Goal: Check status: Check status

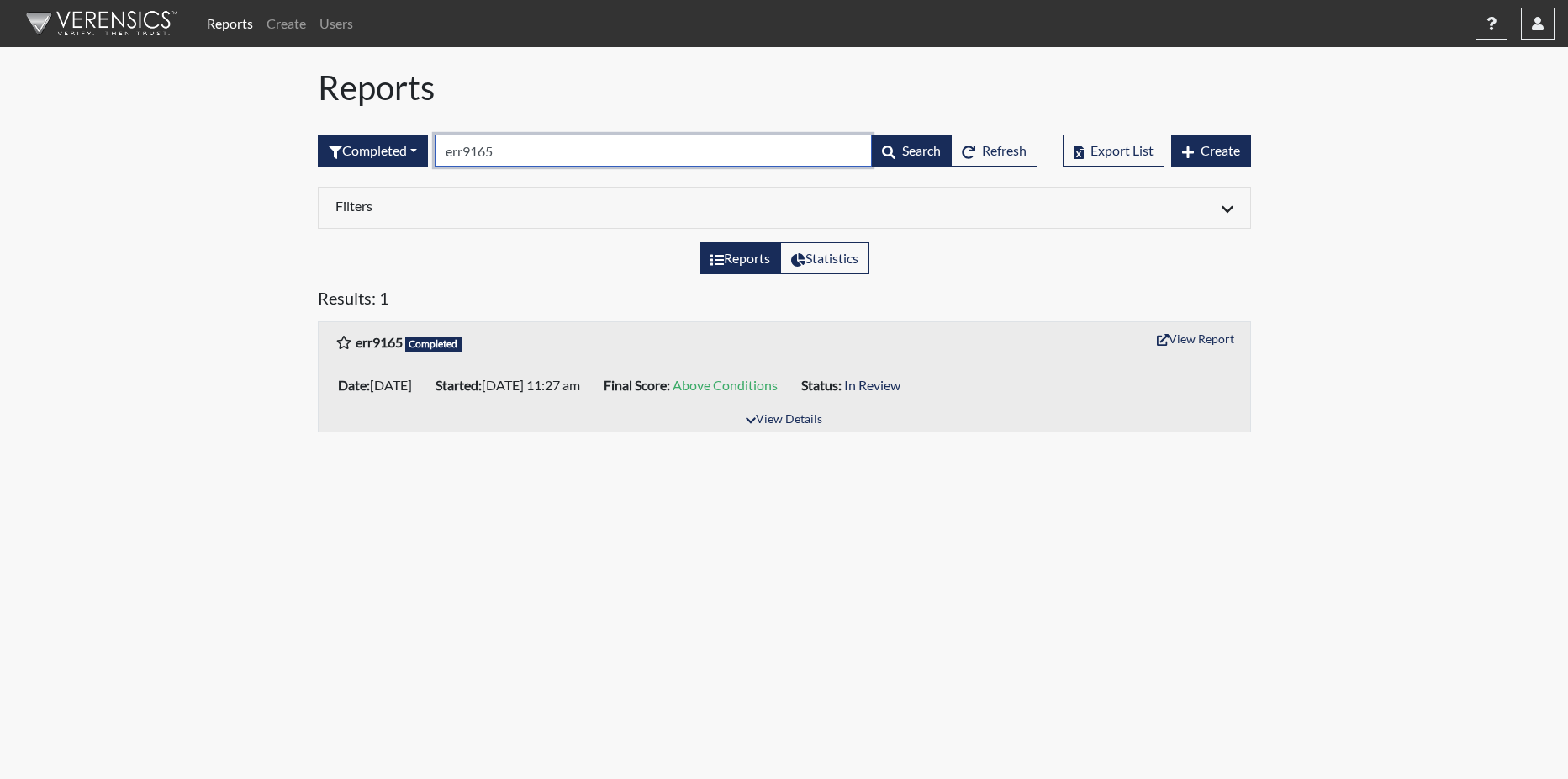
click at [547, 151] on input "err9165" at bounding box center [654, 150] width 437 height 32
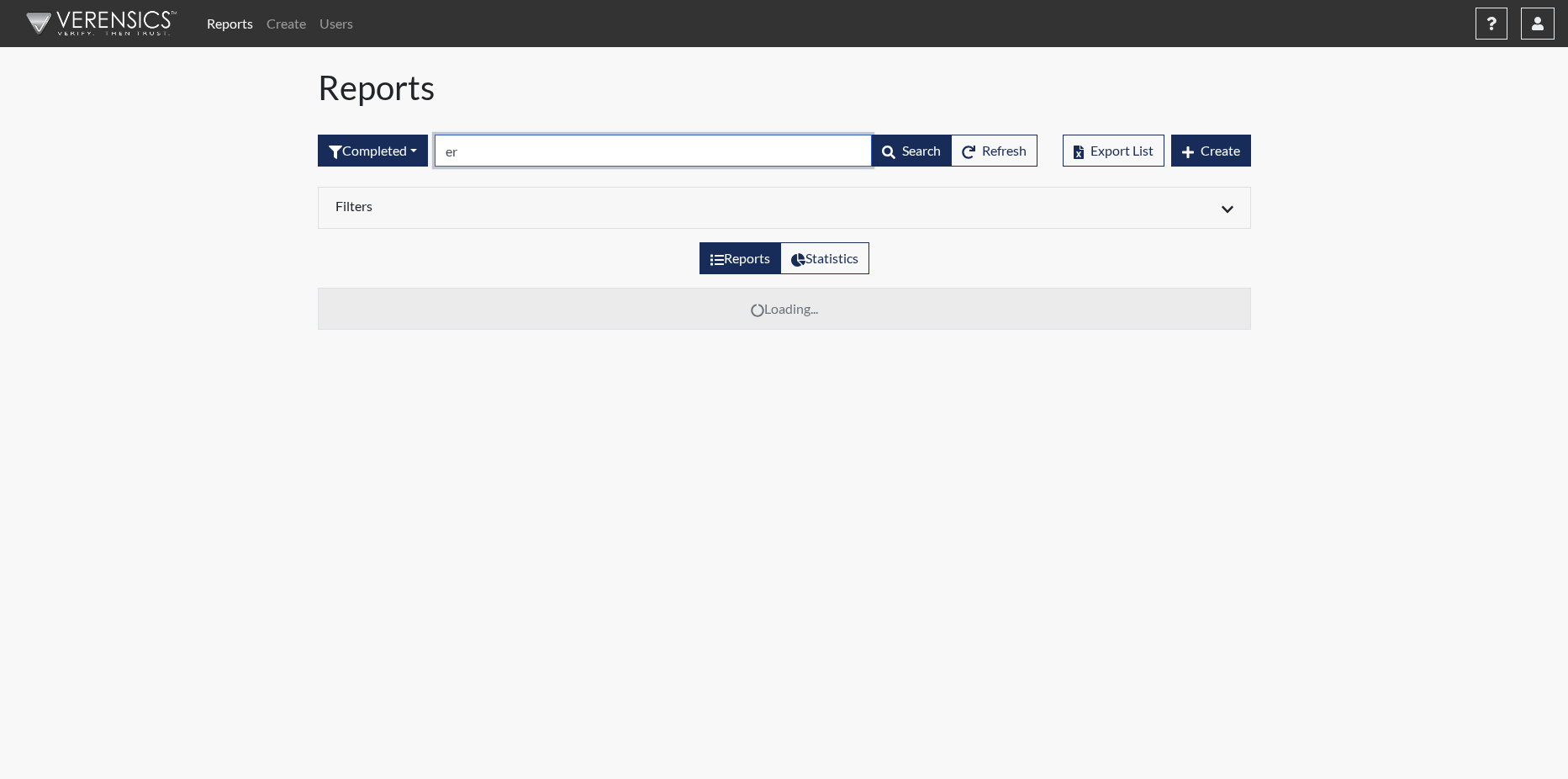
type input "e"
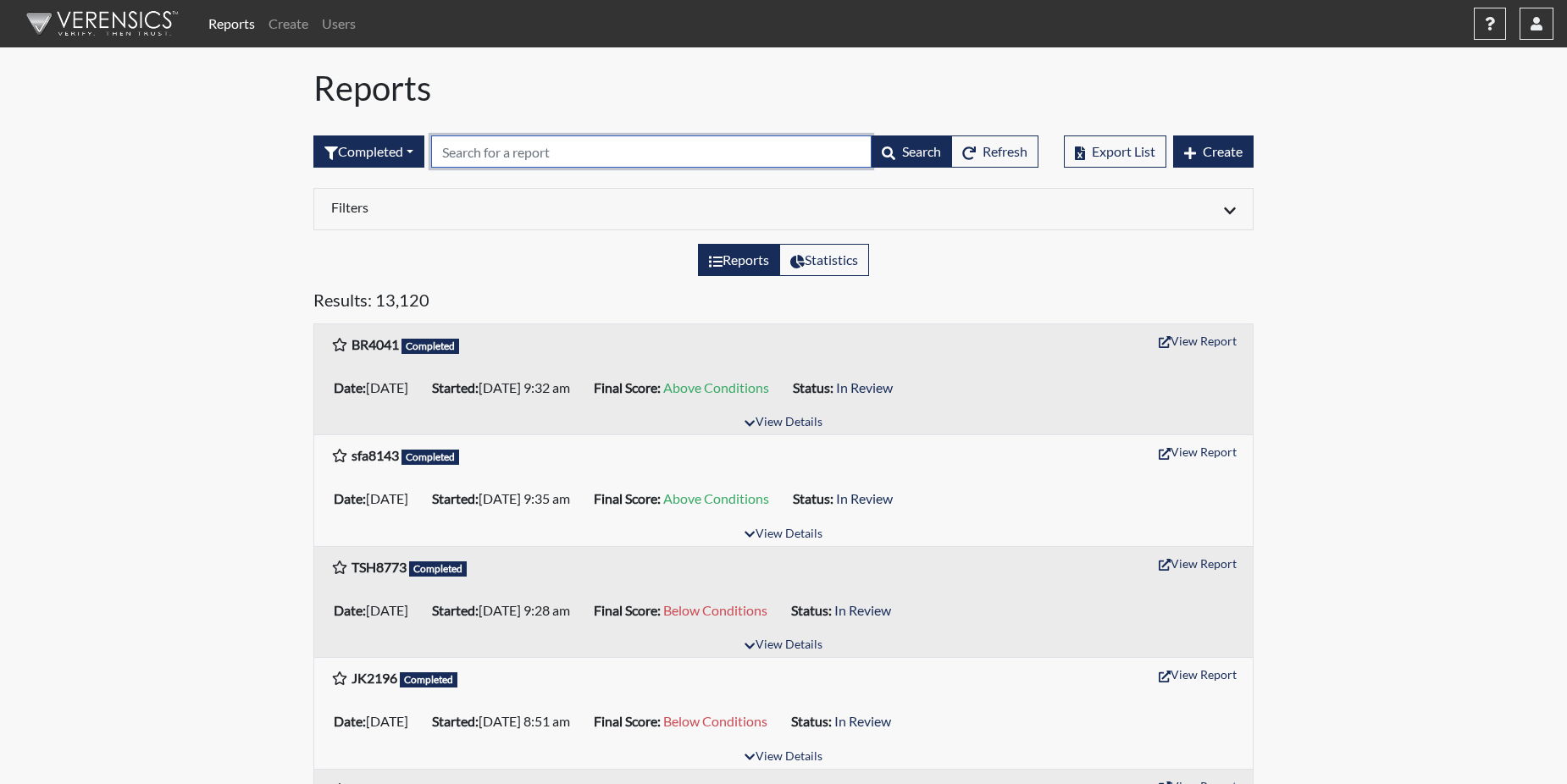
click at [463, 150] on input "text" at bounding box center [652, 151] width 441 height 32
paste input "TSH8773"
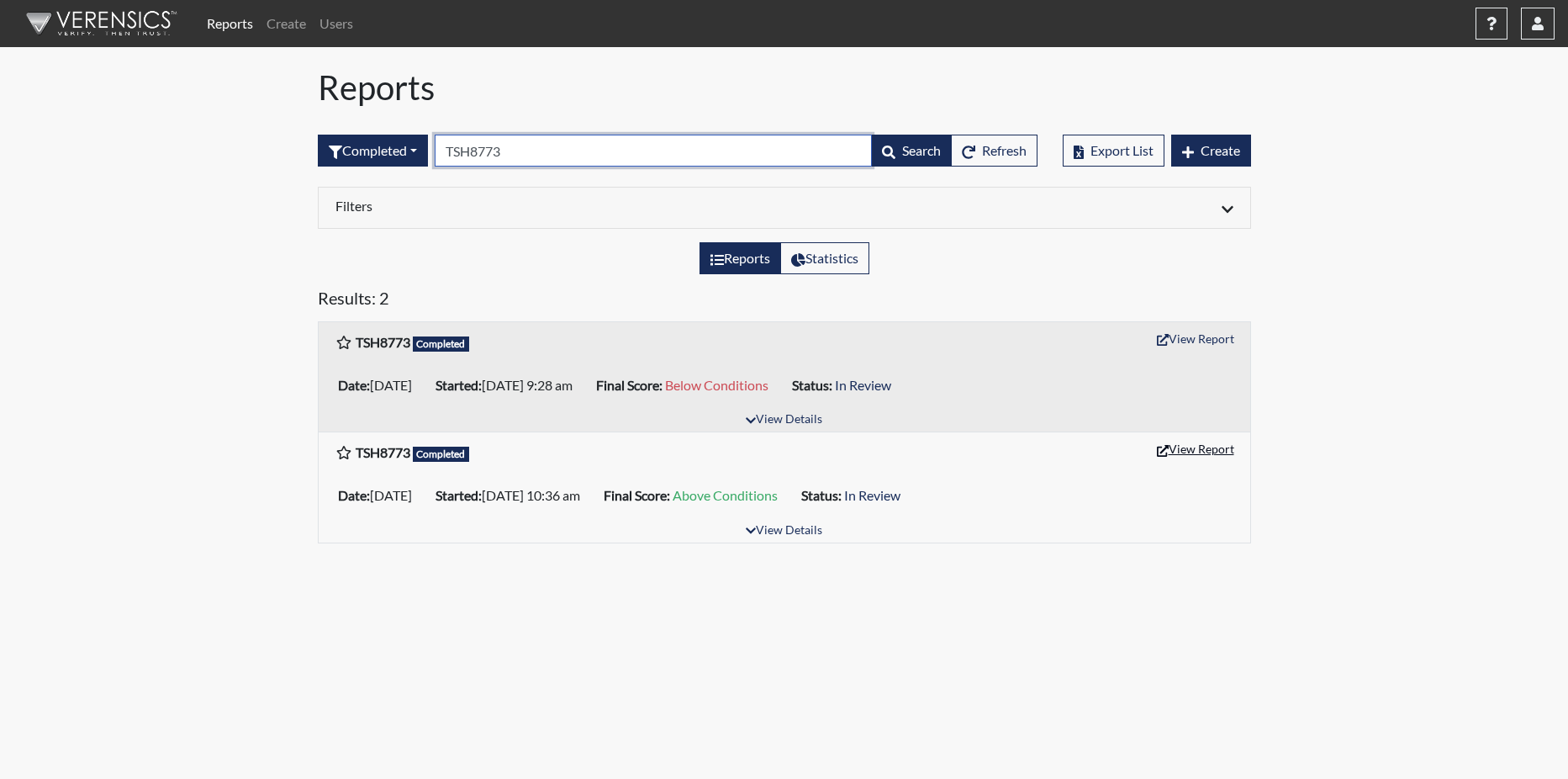
type input "TSH8773"
click at [1178, 443] on button "View Report" at bounding box center [1196, 449] width 93 height 26
click at [1177, 339] on button "View Report" at bounding box center [1196, 338] width 93 height 26
click at [1164, 449] on icon "button" at bounding box center [1163, 451] width 12 height 12
click at [1178, 333] on button "View Report" at bounding box center [1196, 338] width 93 height 26
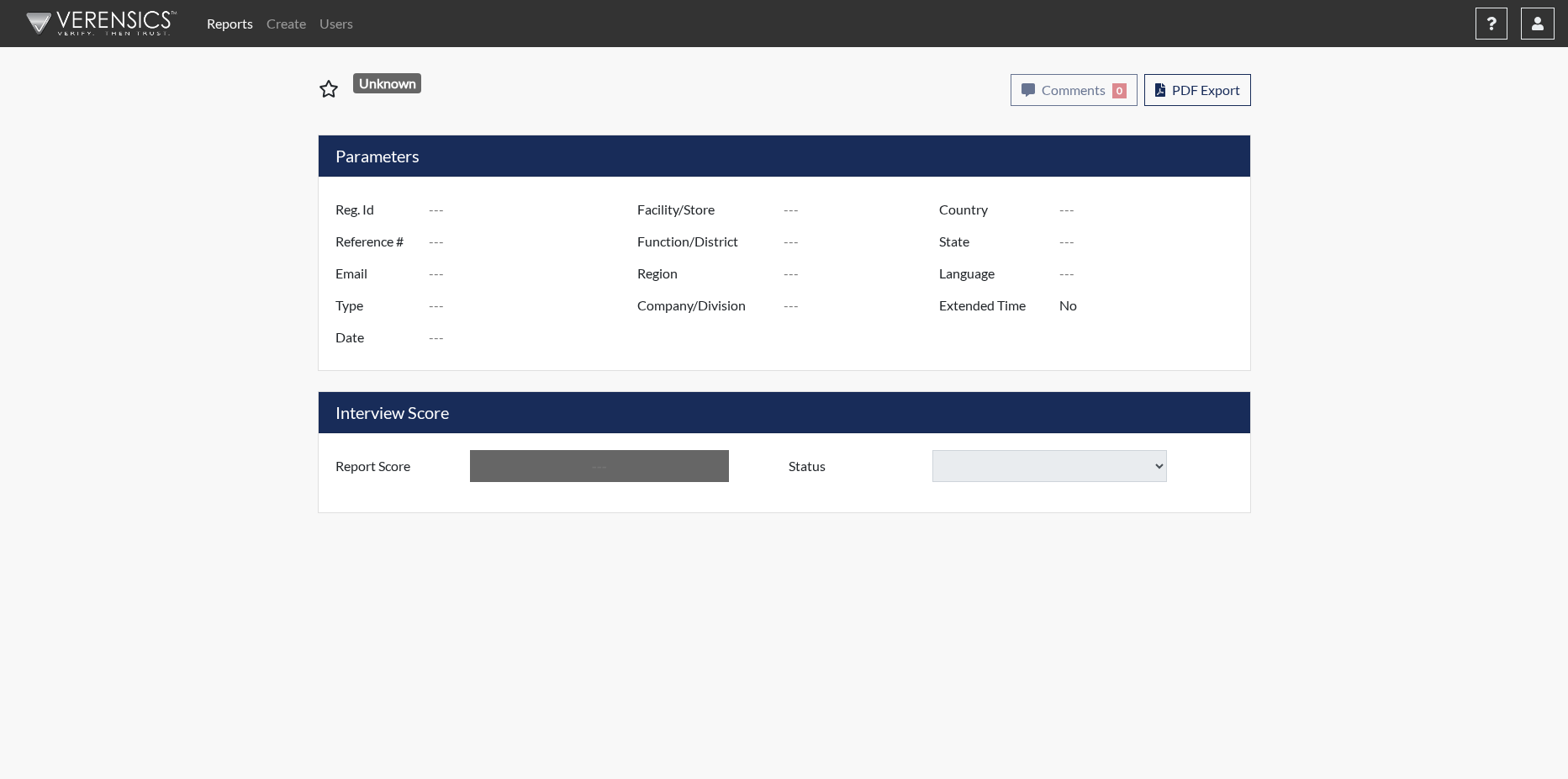
type input "TSH8773"
type input "51140"
type input "---"
type input "Corrections Pre-Employment"
type input "Sep 8, 2025"
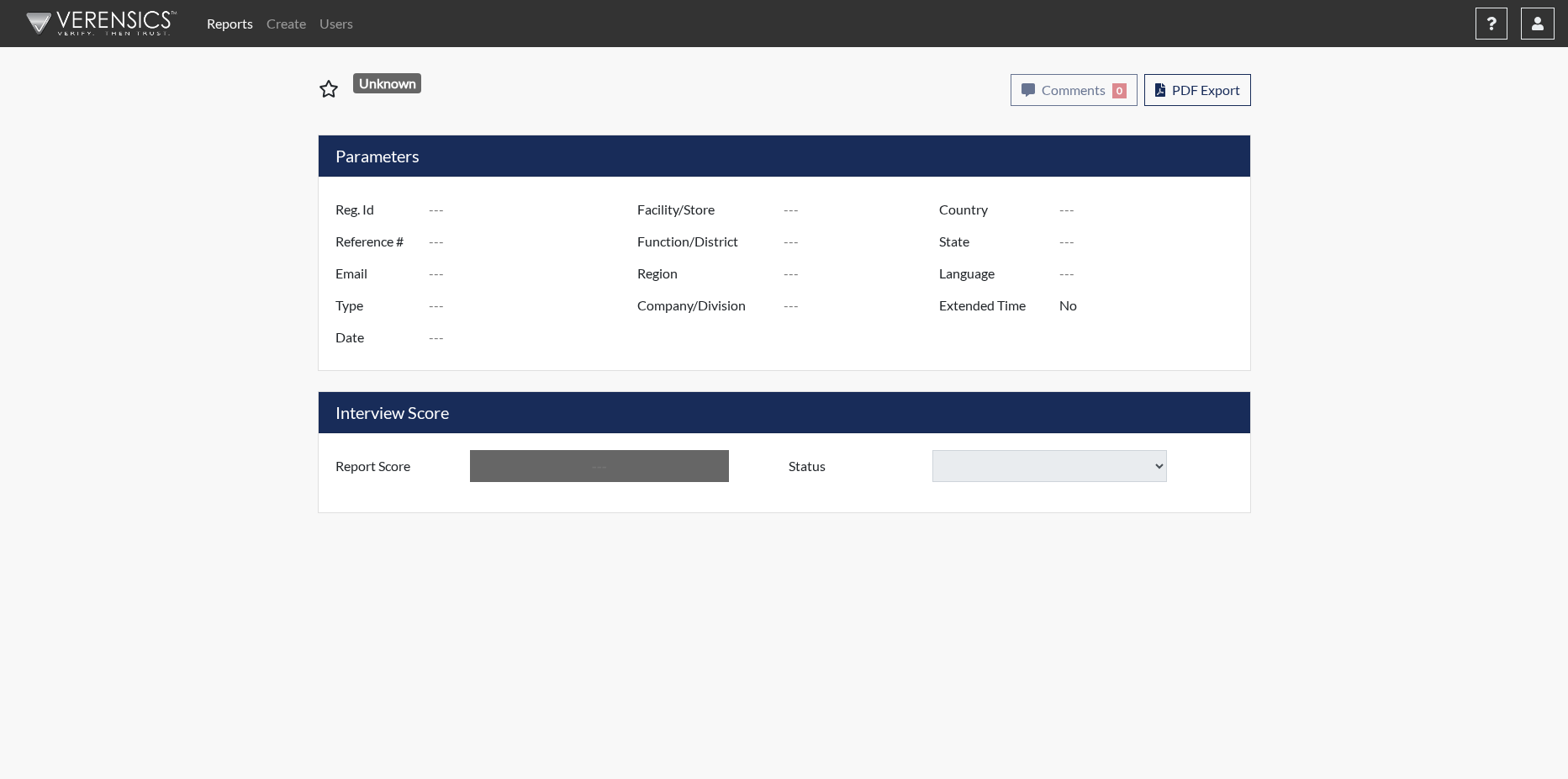
type input "Treutlen PDC"
type input "[GEOGRAPHIC_DATA]"
type input "[US_STATE]"
type input "English"
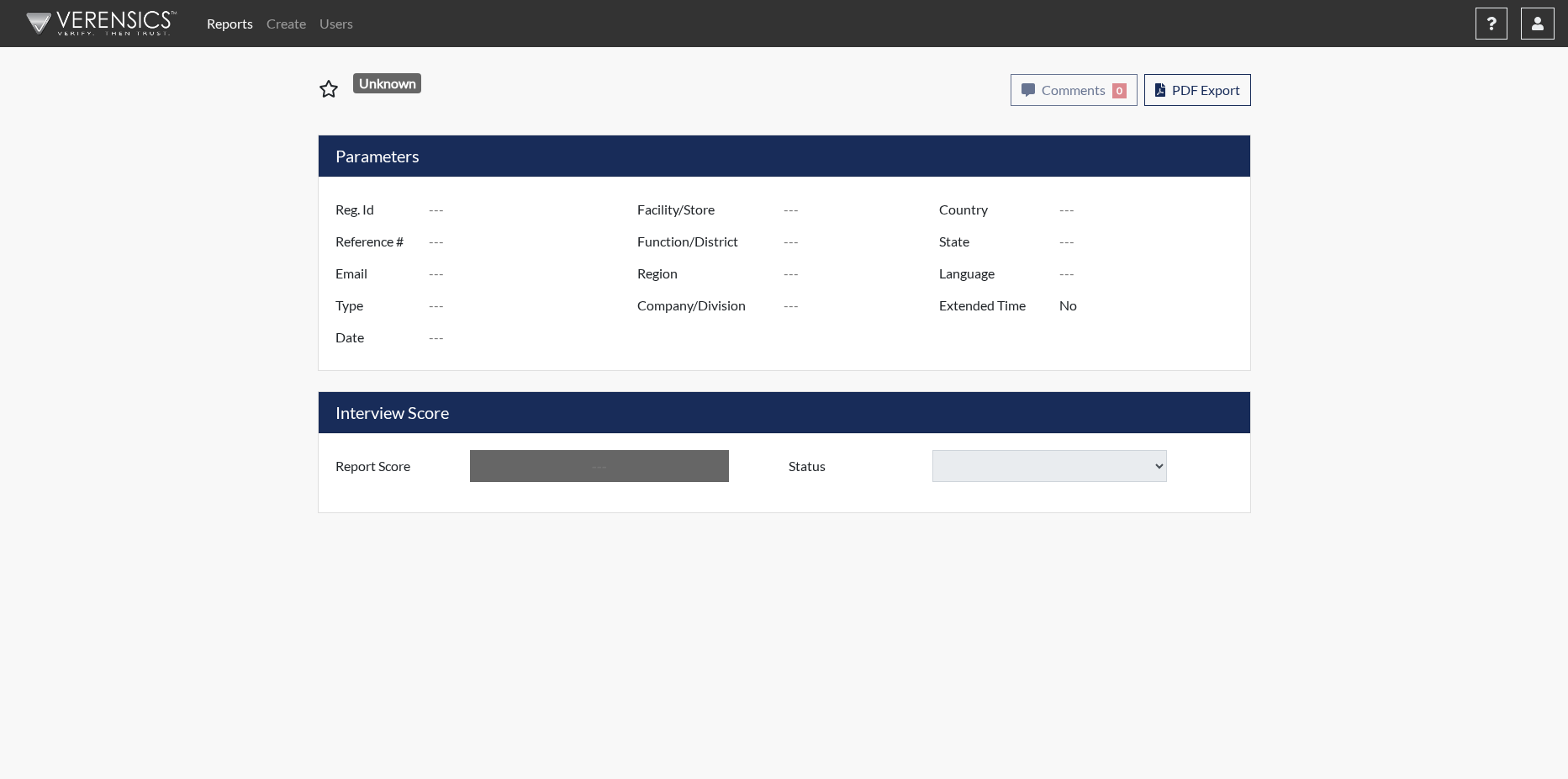
type input "Above Conditions"
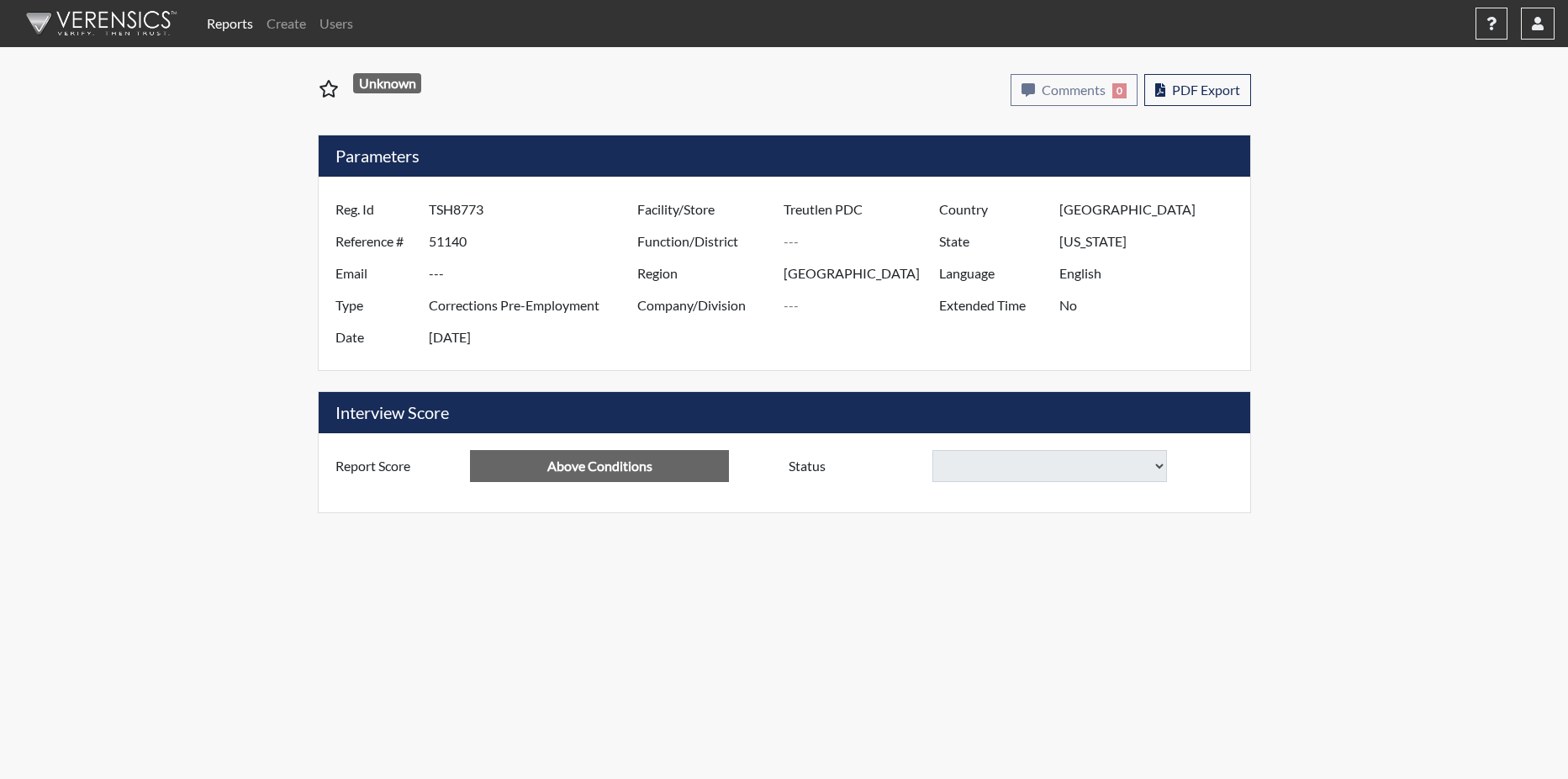
select select
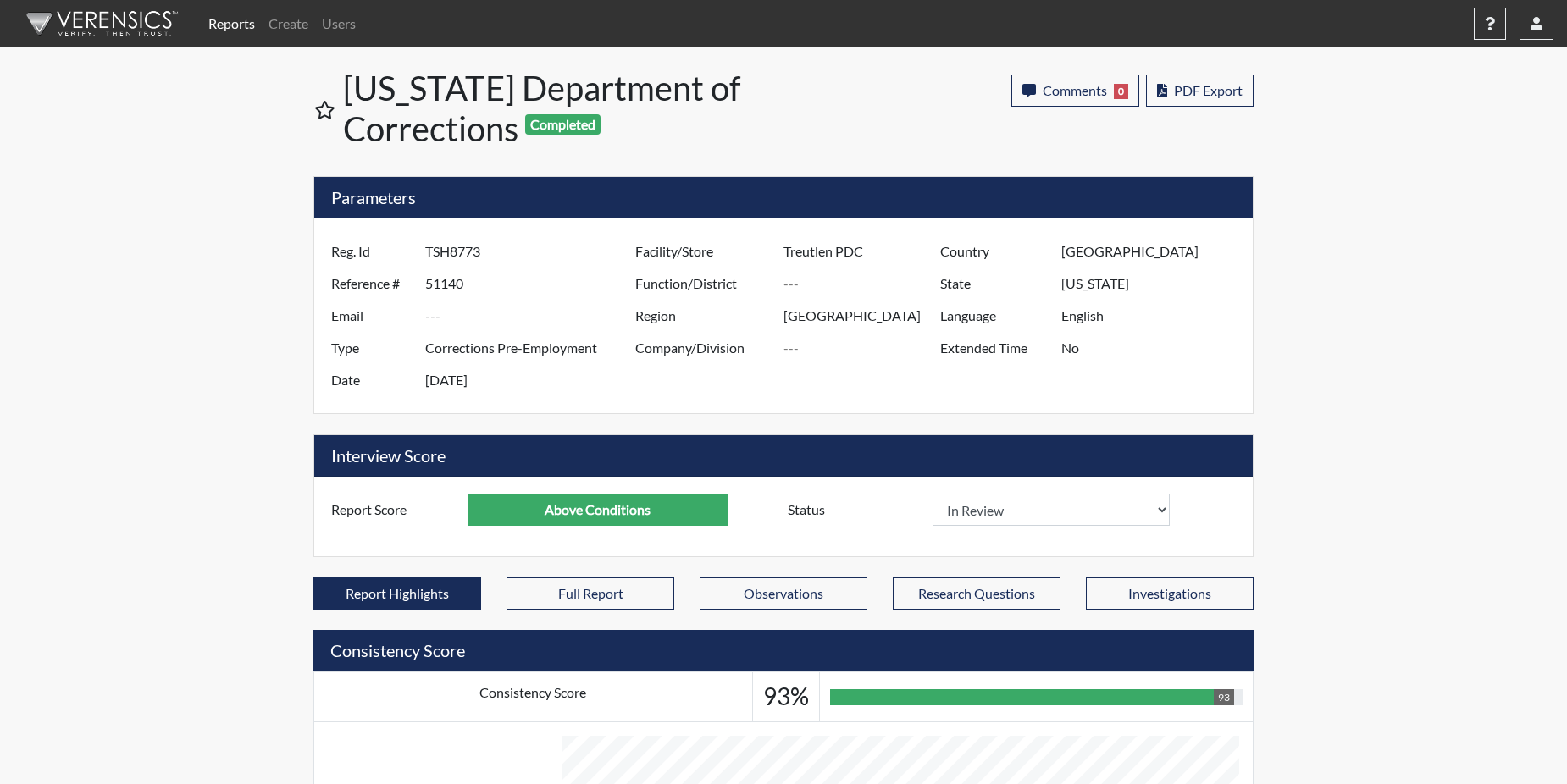
scroll to position [281, 704]
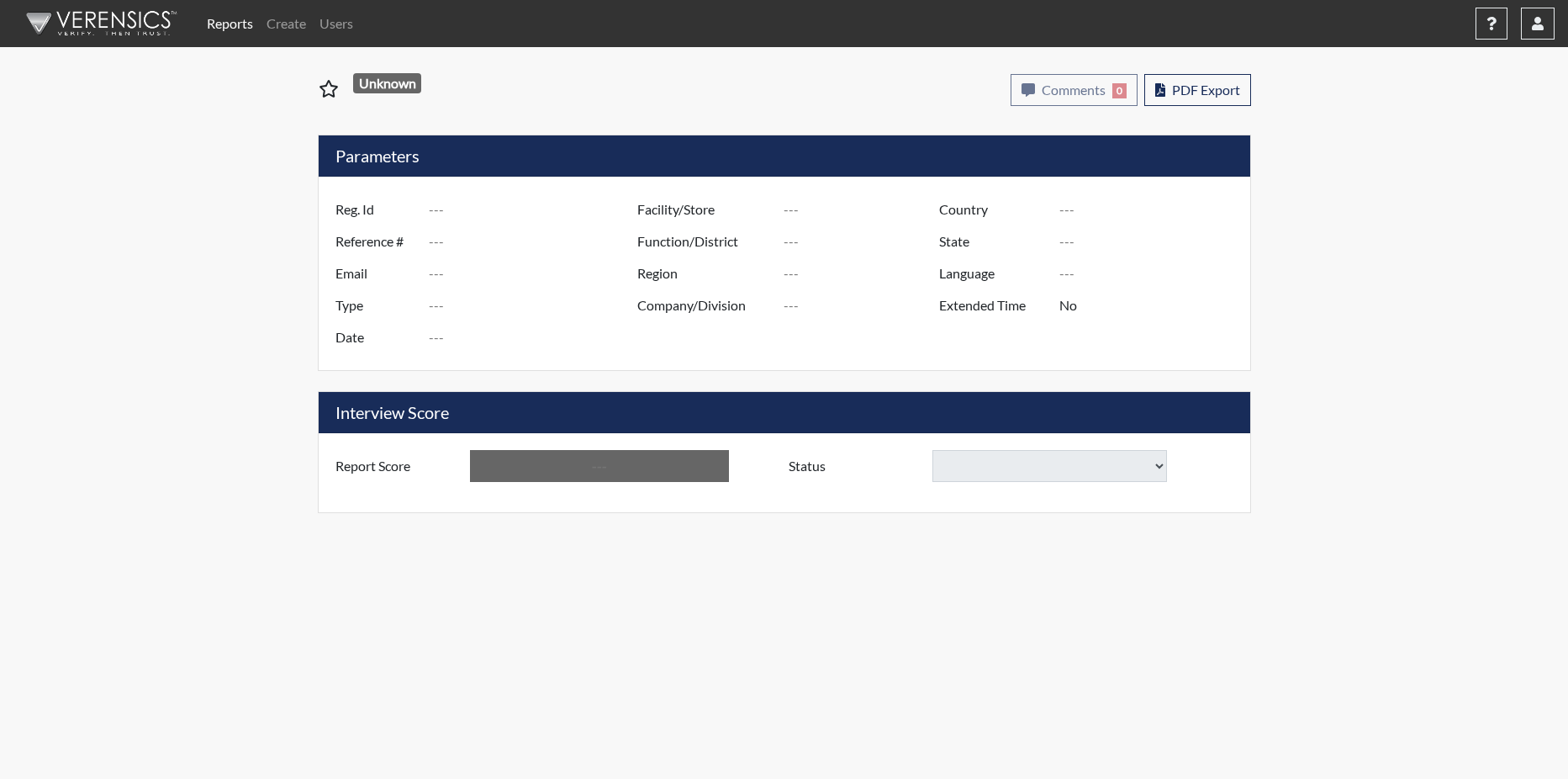
type input "TSH8773"
type input "51476"
type input "---"
type input "Corrections Pre-Employment"
type input "[DATE]"
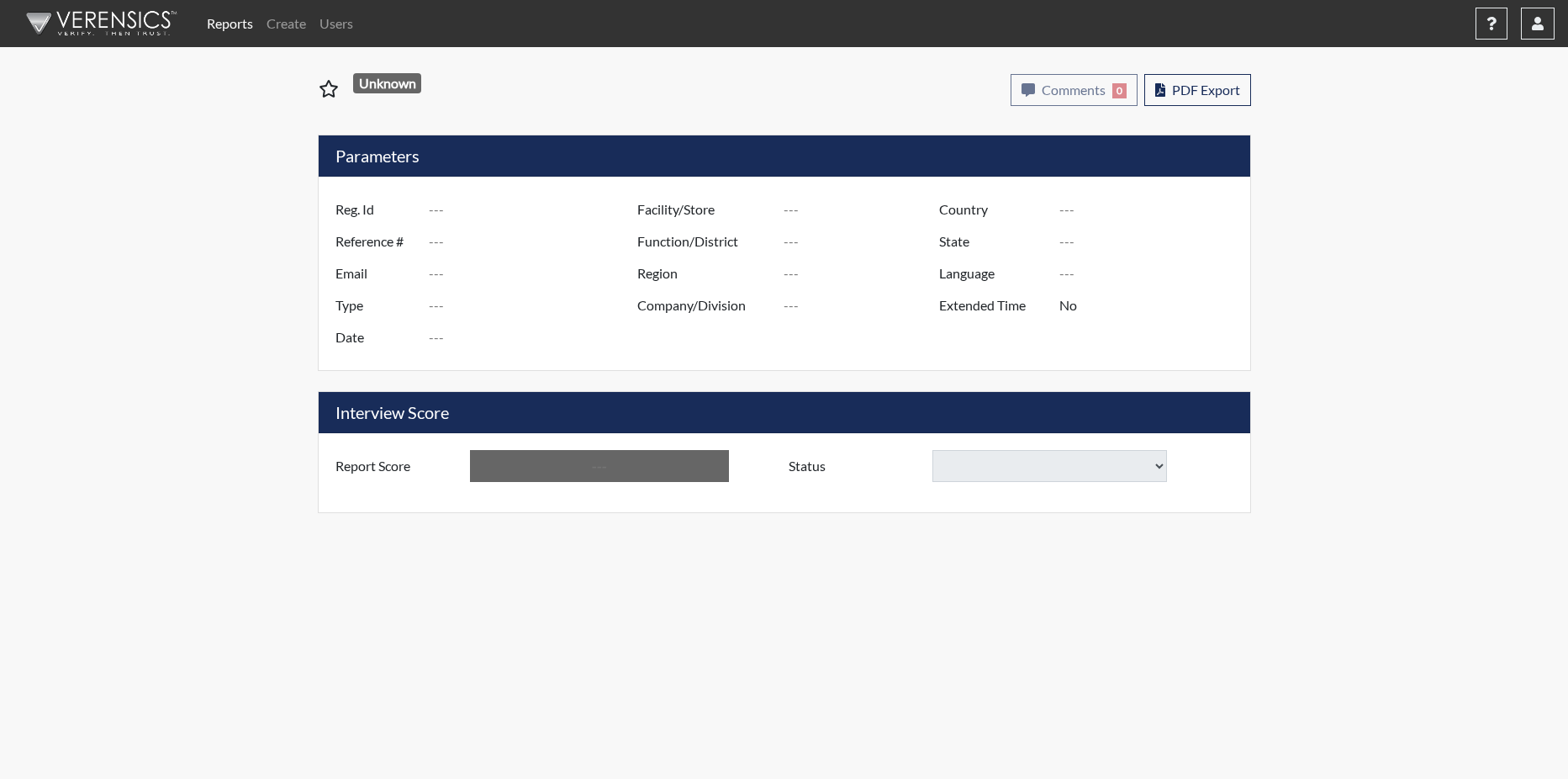
type input "[PERSON_NAME]"
type input "[GEOGRAPHIC_DATA]"
type input "[US_STATE]"
type input "English"
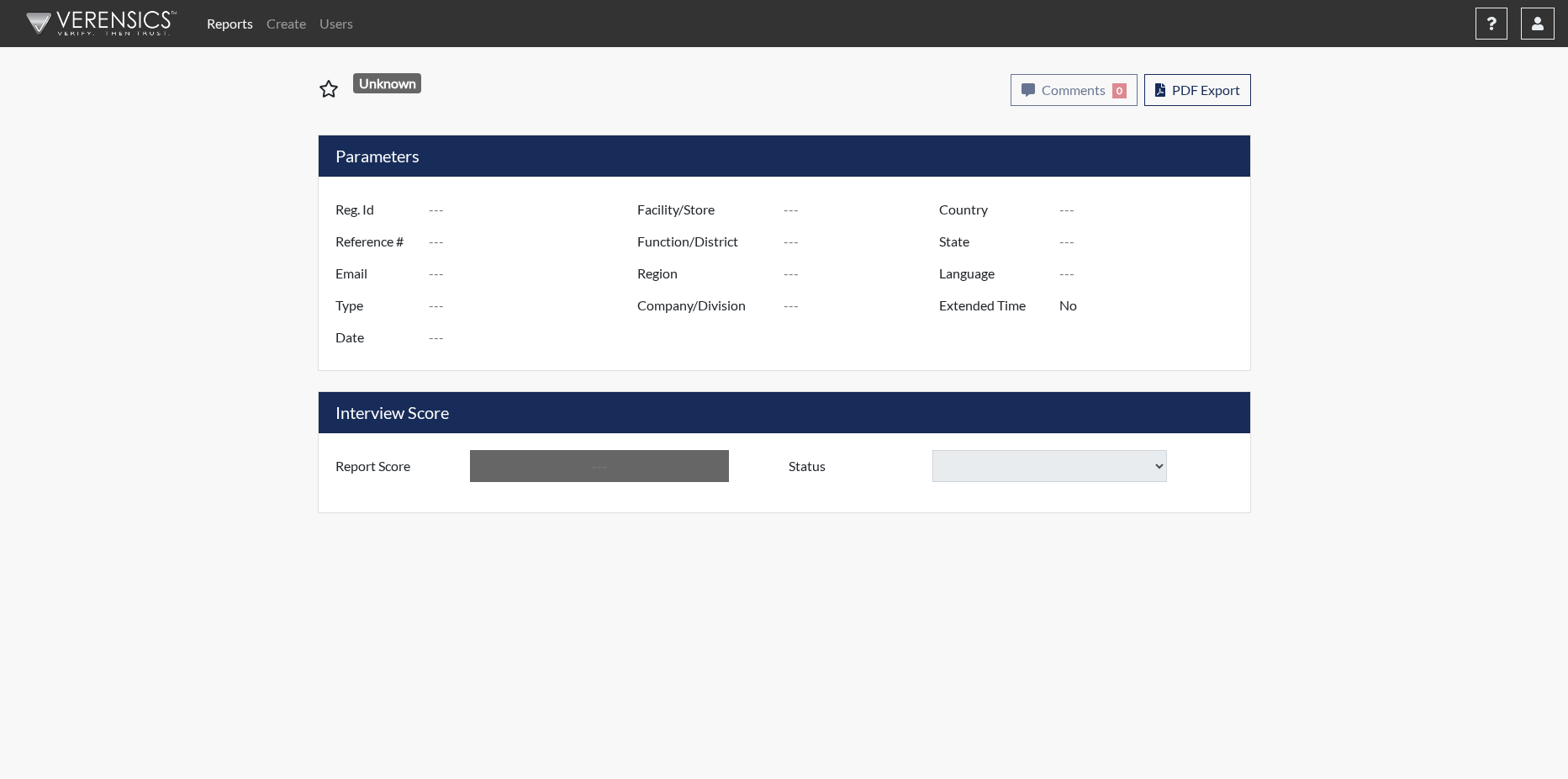
type input "Below Conditions"
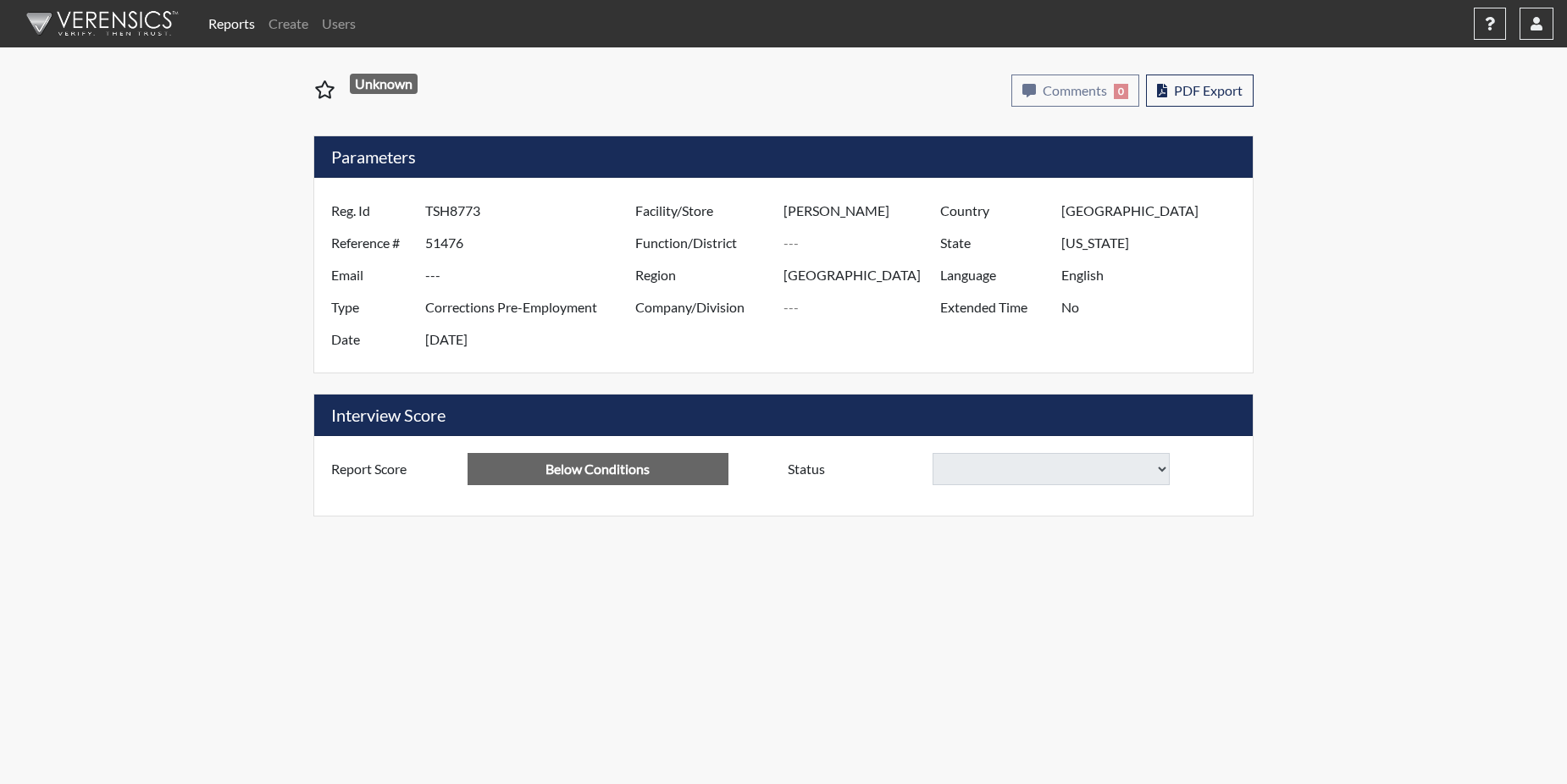
select select
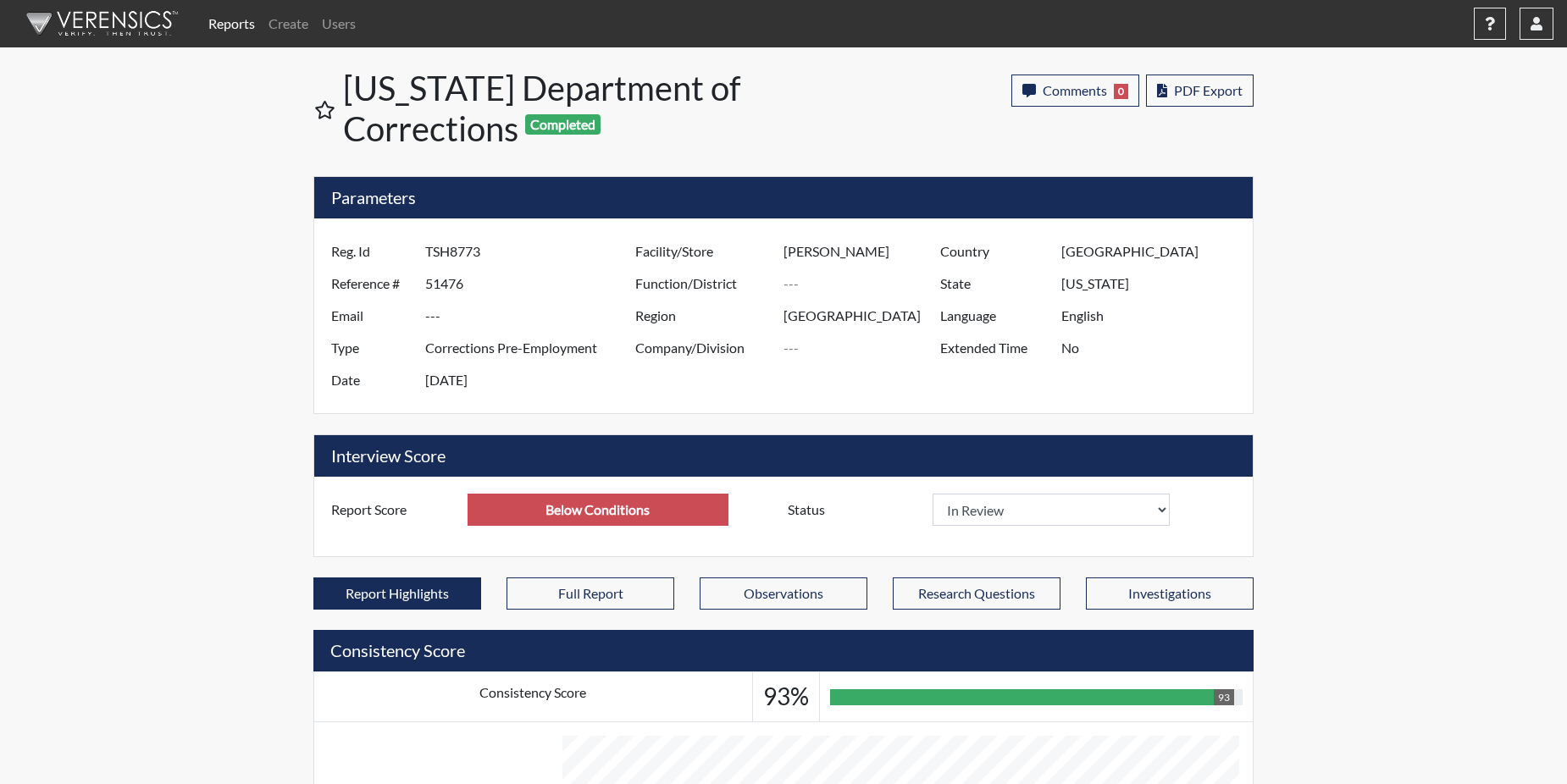
scroll to position [281, 704]
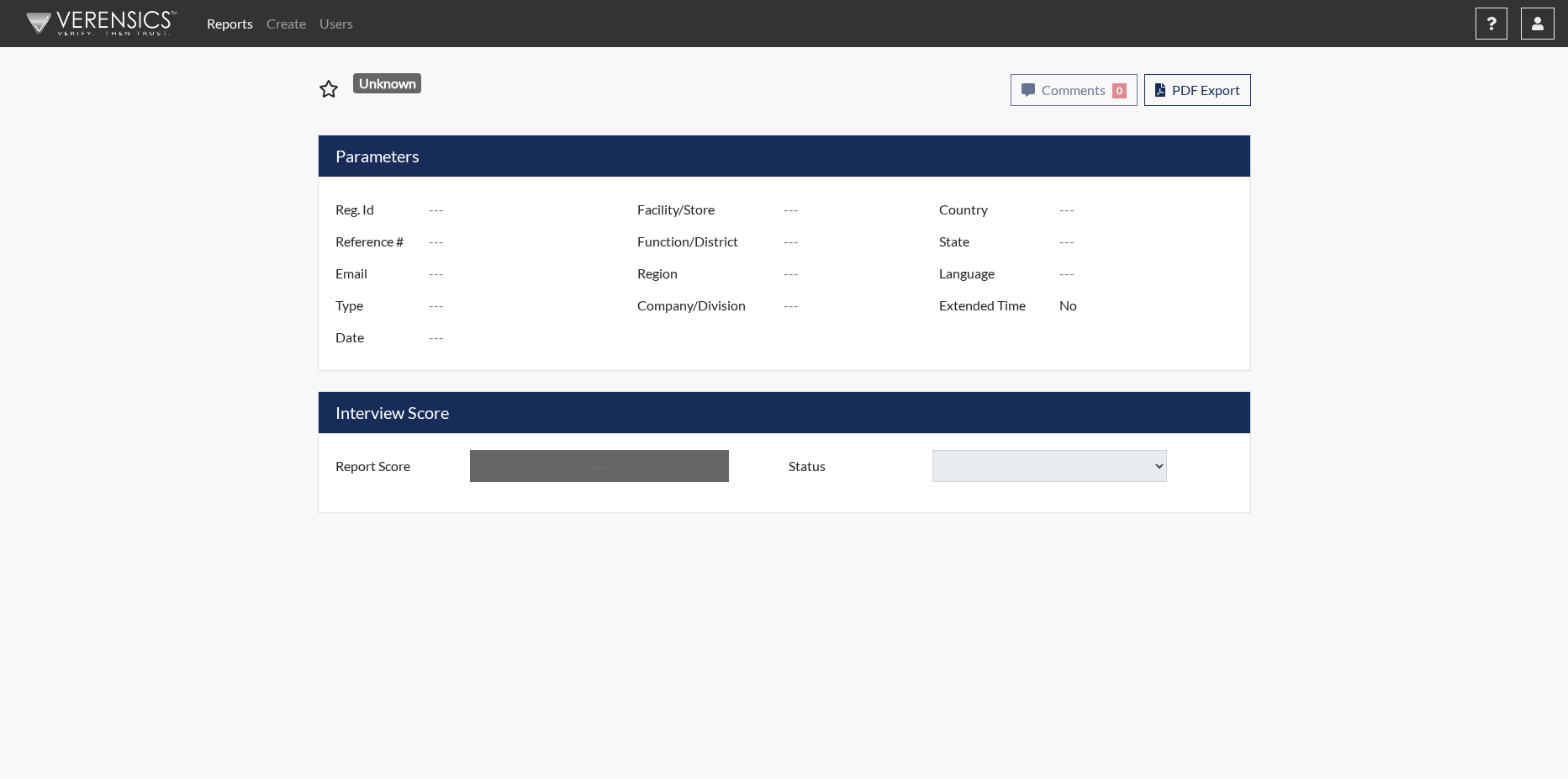
type input "TSH8773"
type input "51140"
type input "---"
type input "Corrections Pre-Employment"
type input "Sep 8, 2025"
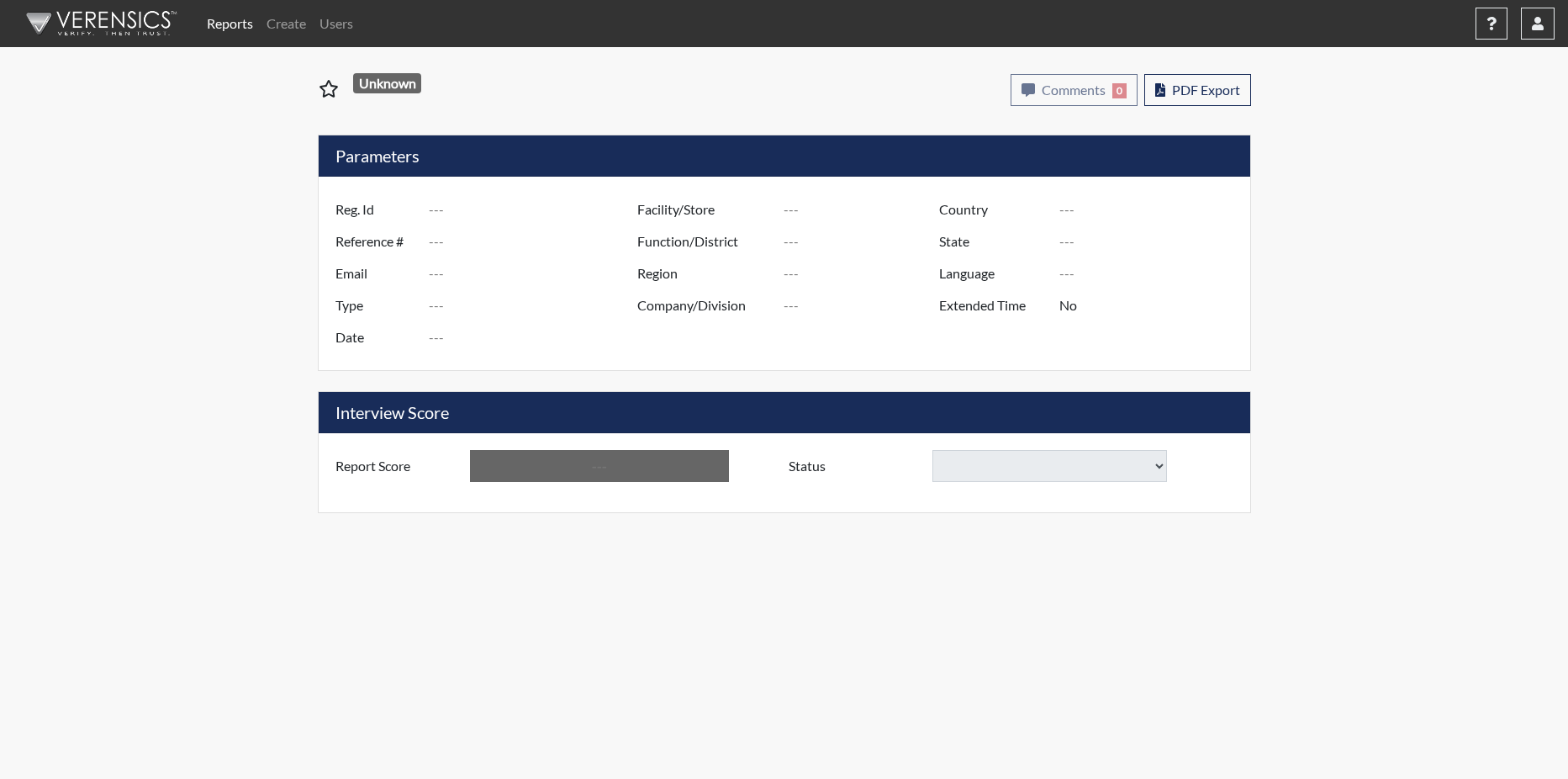
type input "Treutlen PDC"
type input "[GEOGRAPHIC_DATA]"
type input "[US_STATE]"
type input "English"
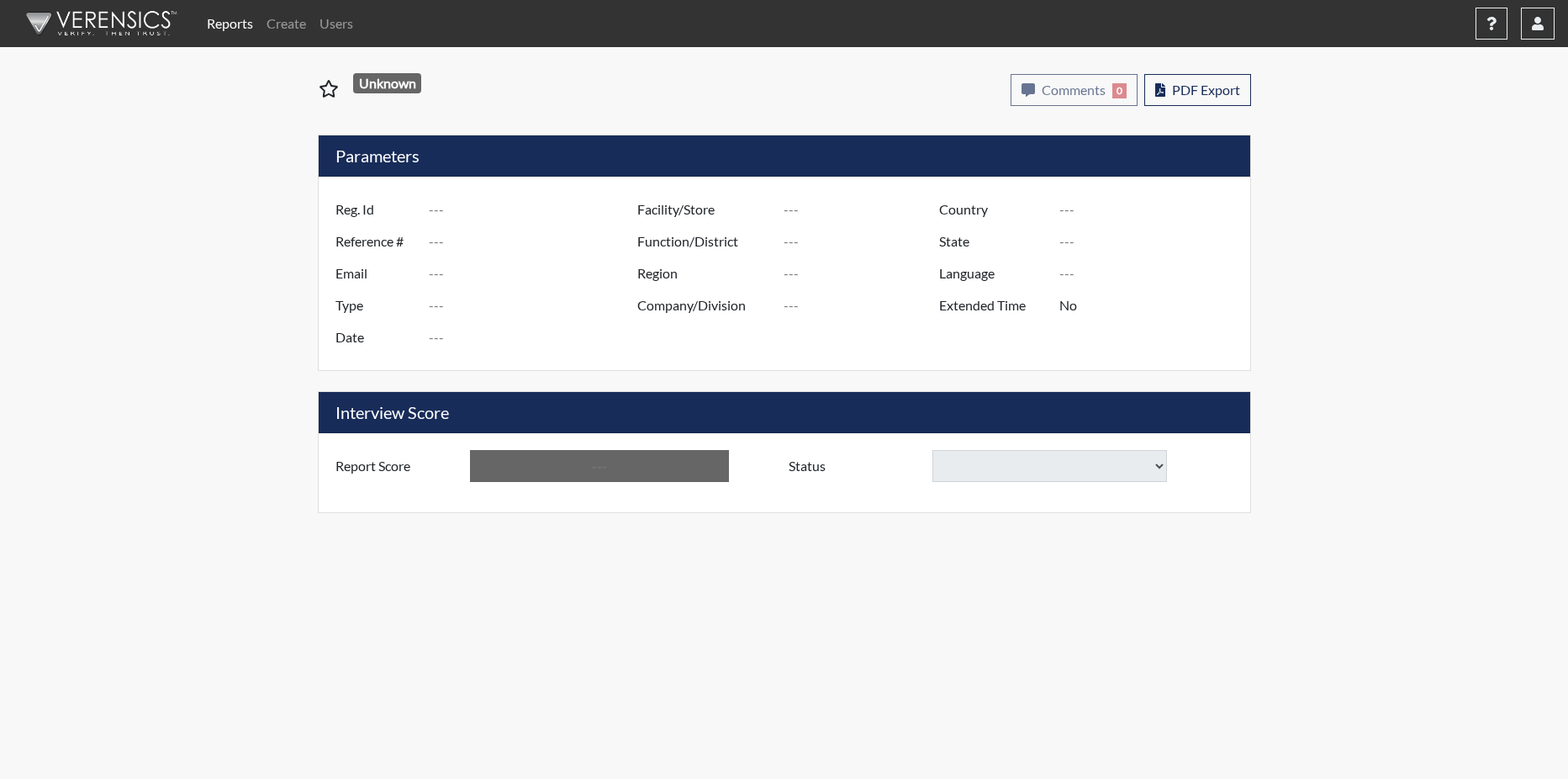
type input "Above Conditions"
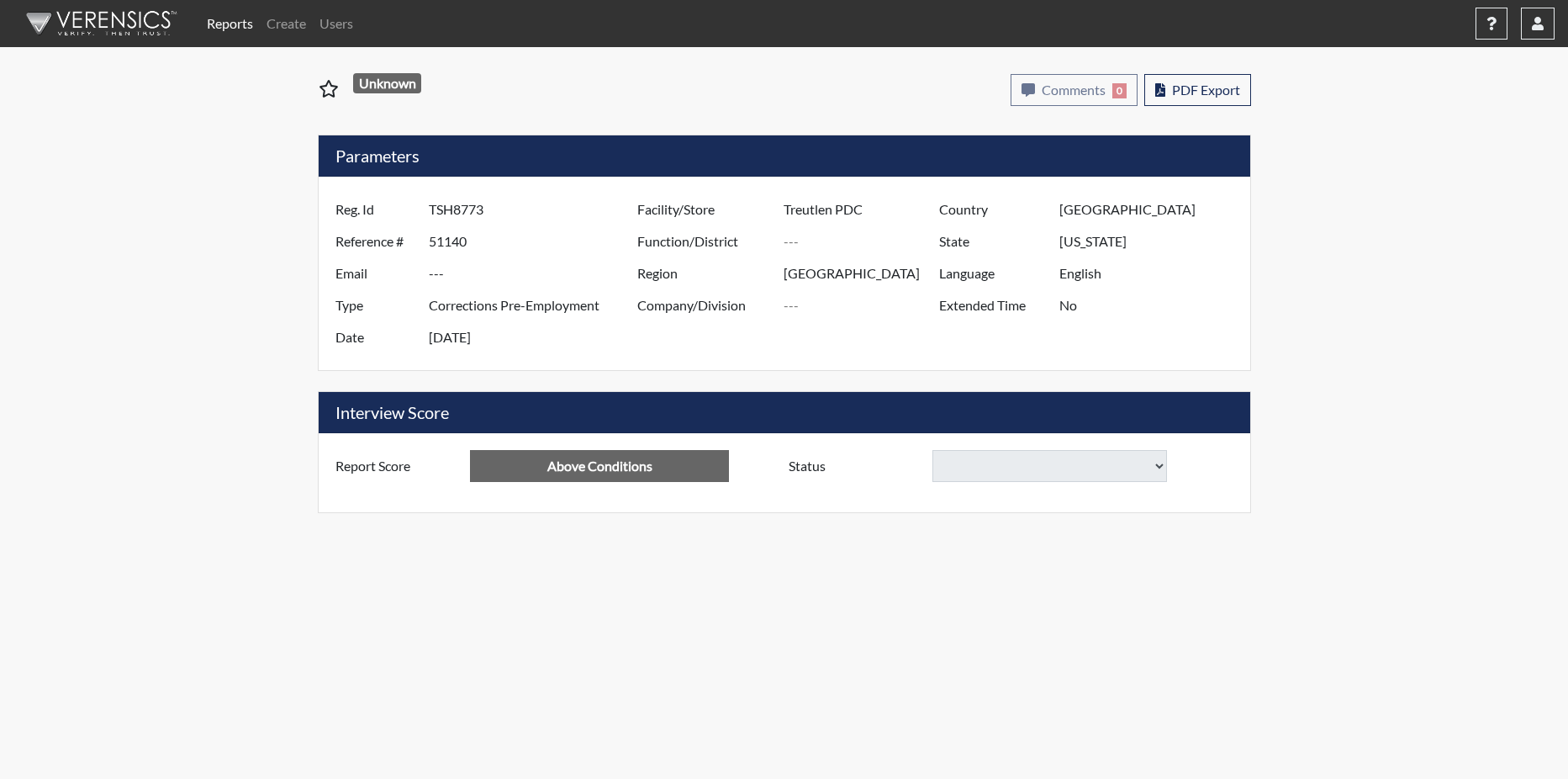
select select
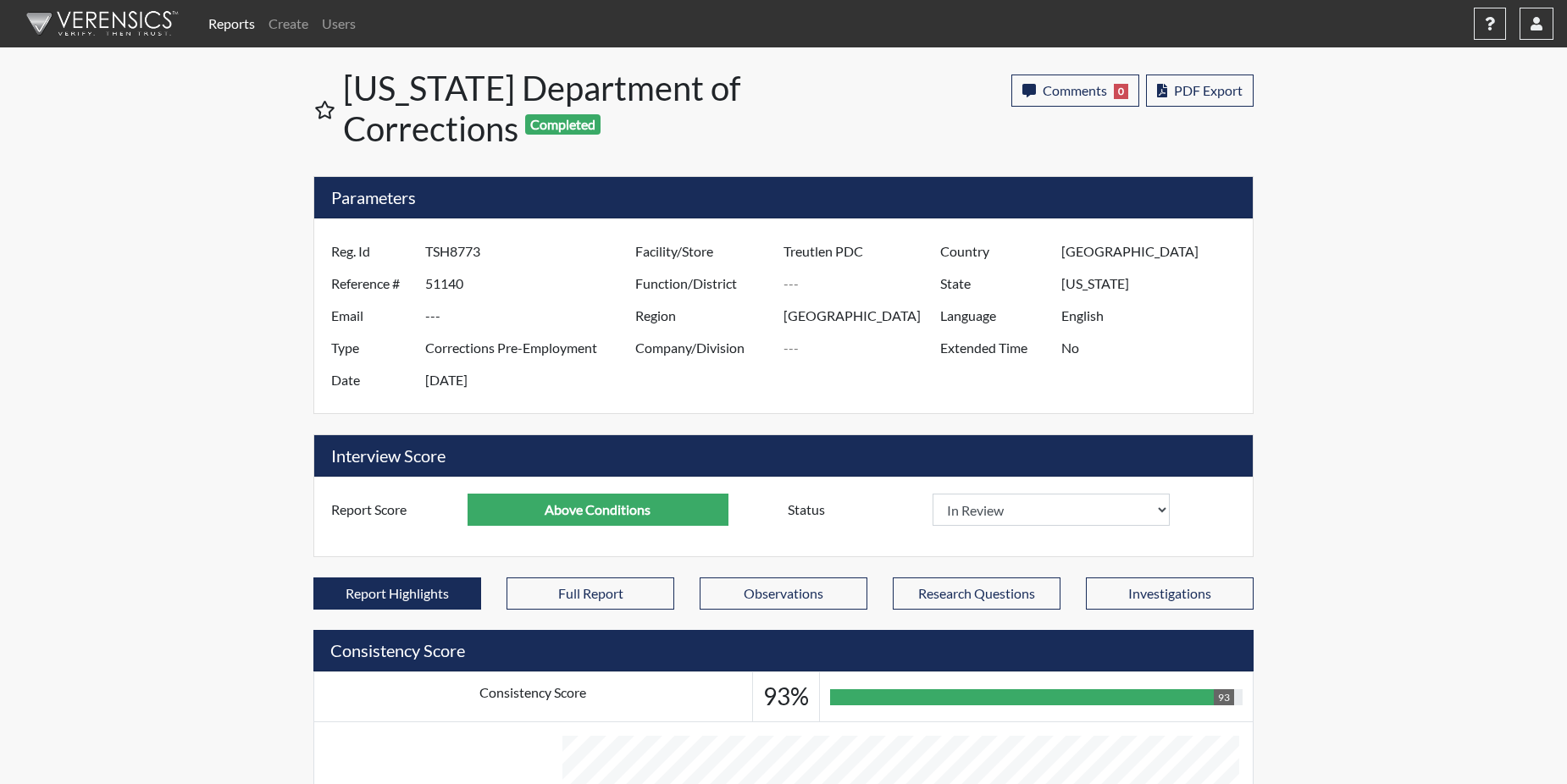
scroll to position [281, 704]
click at [219, 20] on link "Reports" at bounding box center [231, 24] width 60 height 34
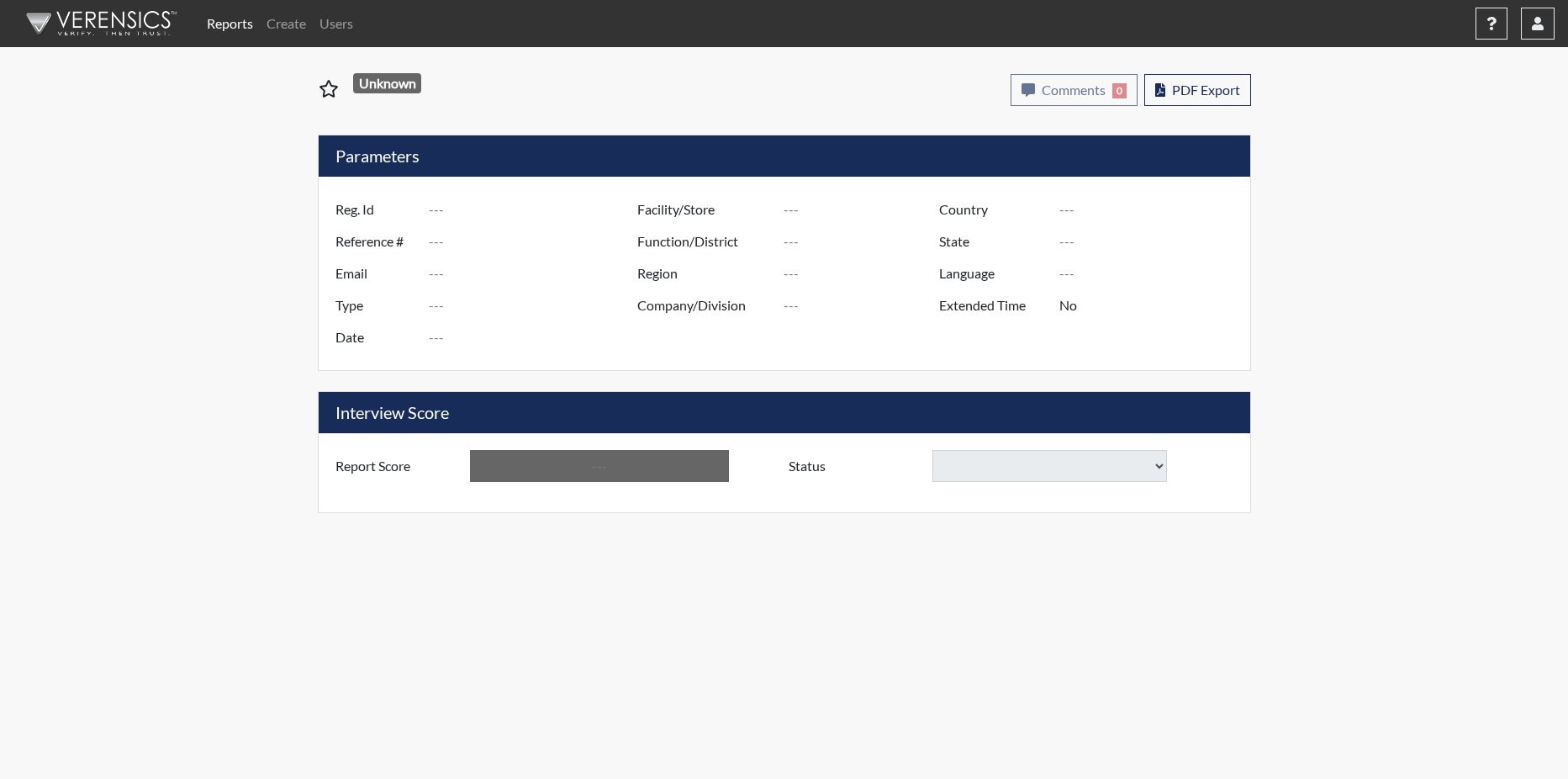
type input "TSH8773"
type input "51476"
type input "---"
type input "Corrections Pre-Employment"
type input "[DATE]"
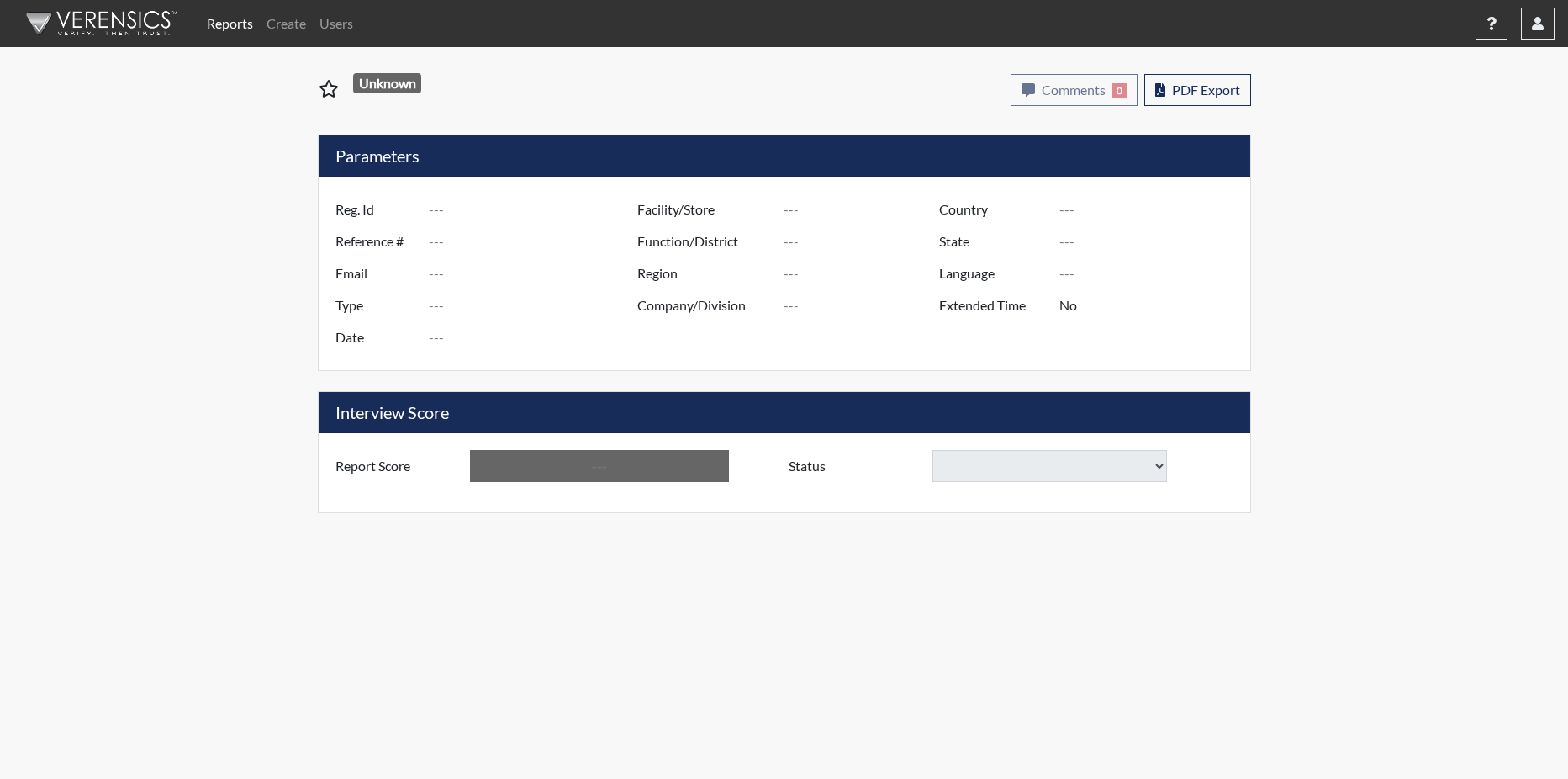
type input "[PERSON_NAME]"
type input "[GEOGRAPHIC_DATA]"
type input "[US_STATE]"
type input "English"
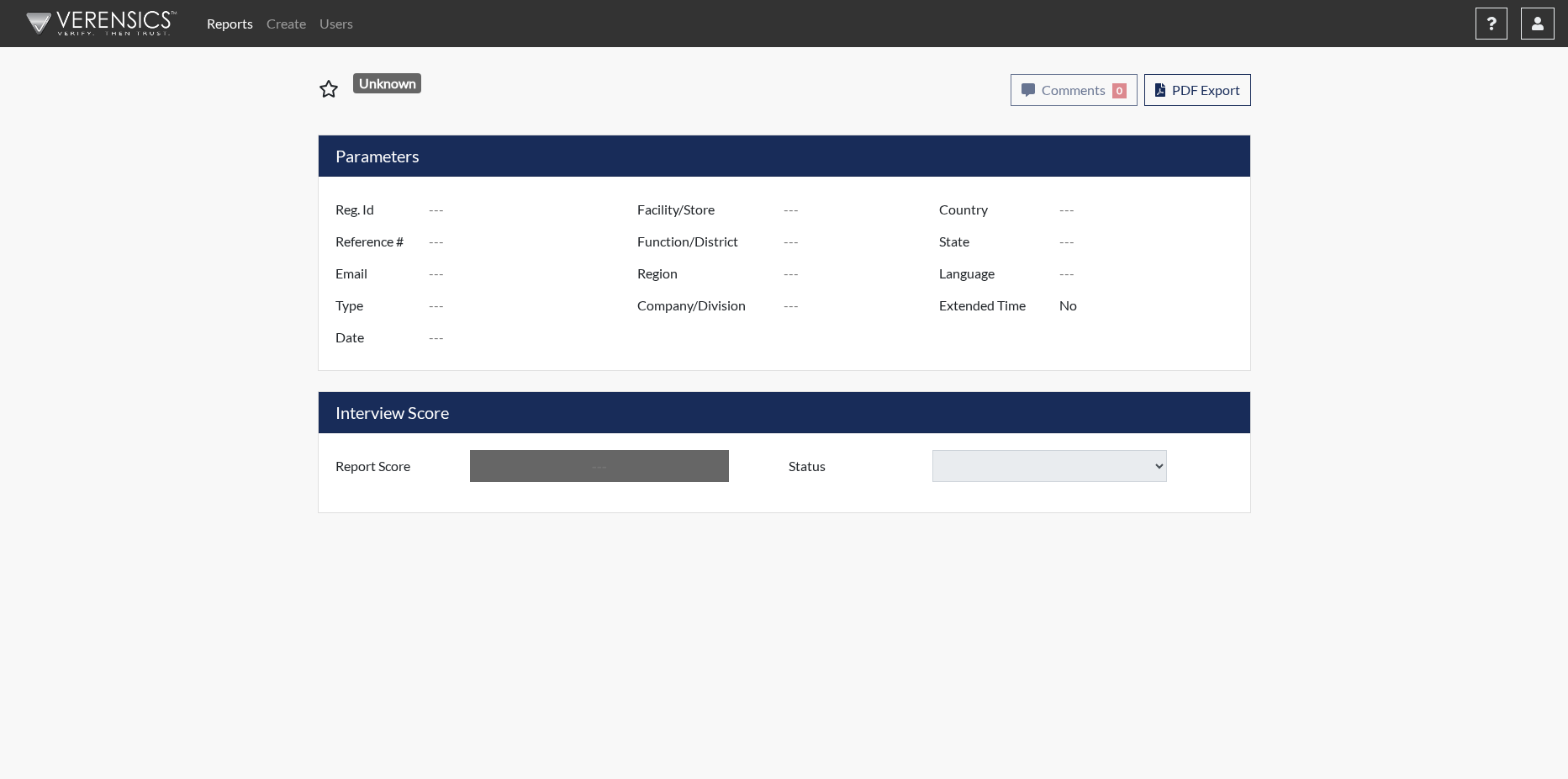
type input "Below Conditions"
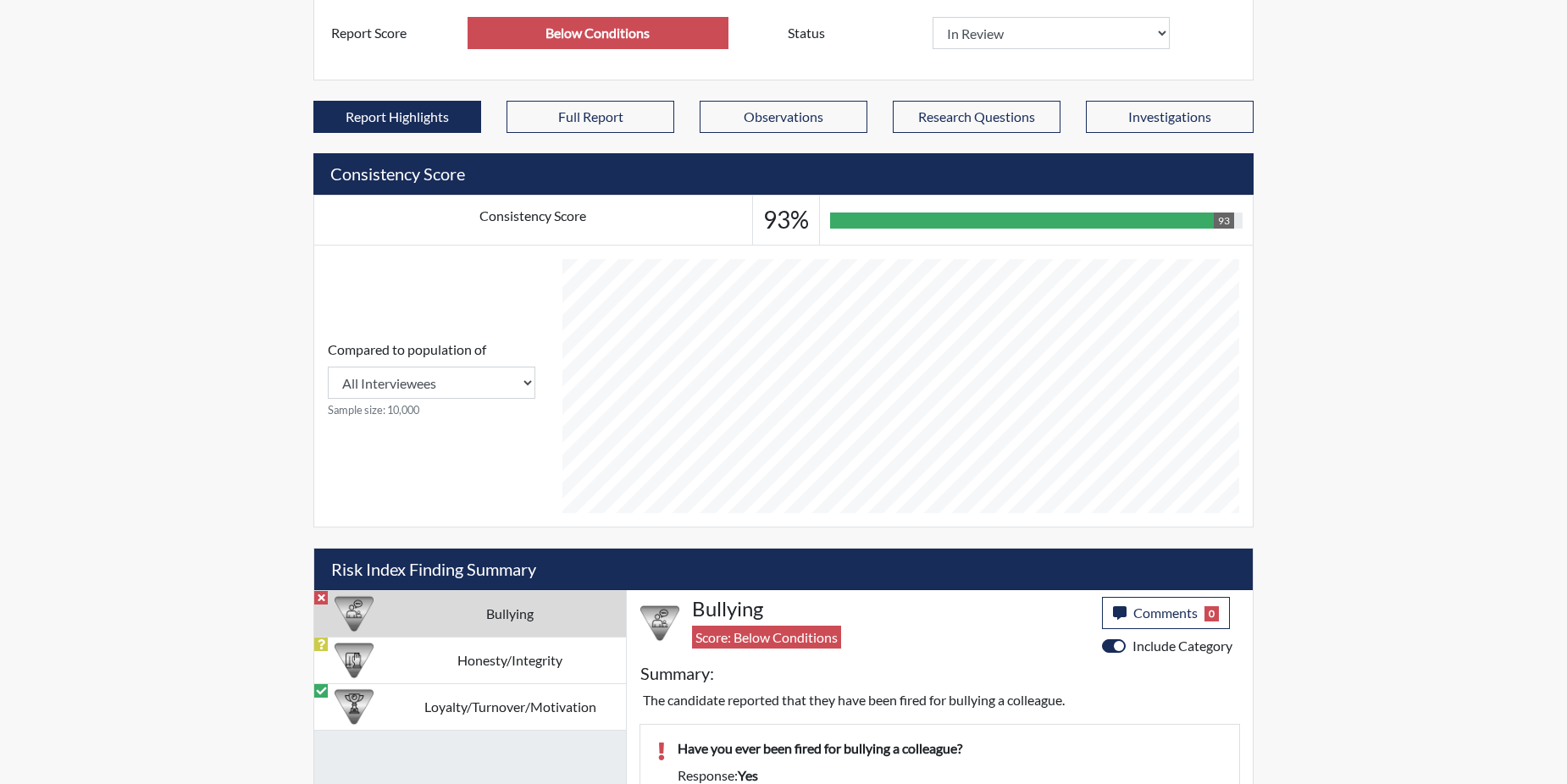
scroll to position [547, 0]
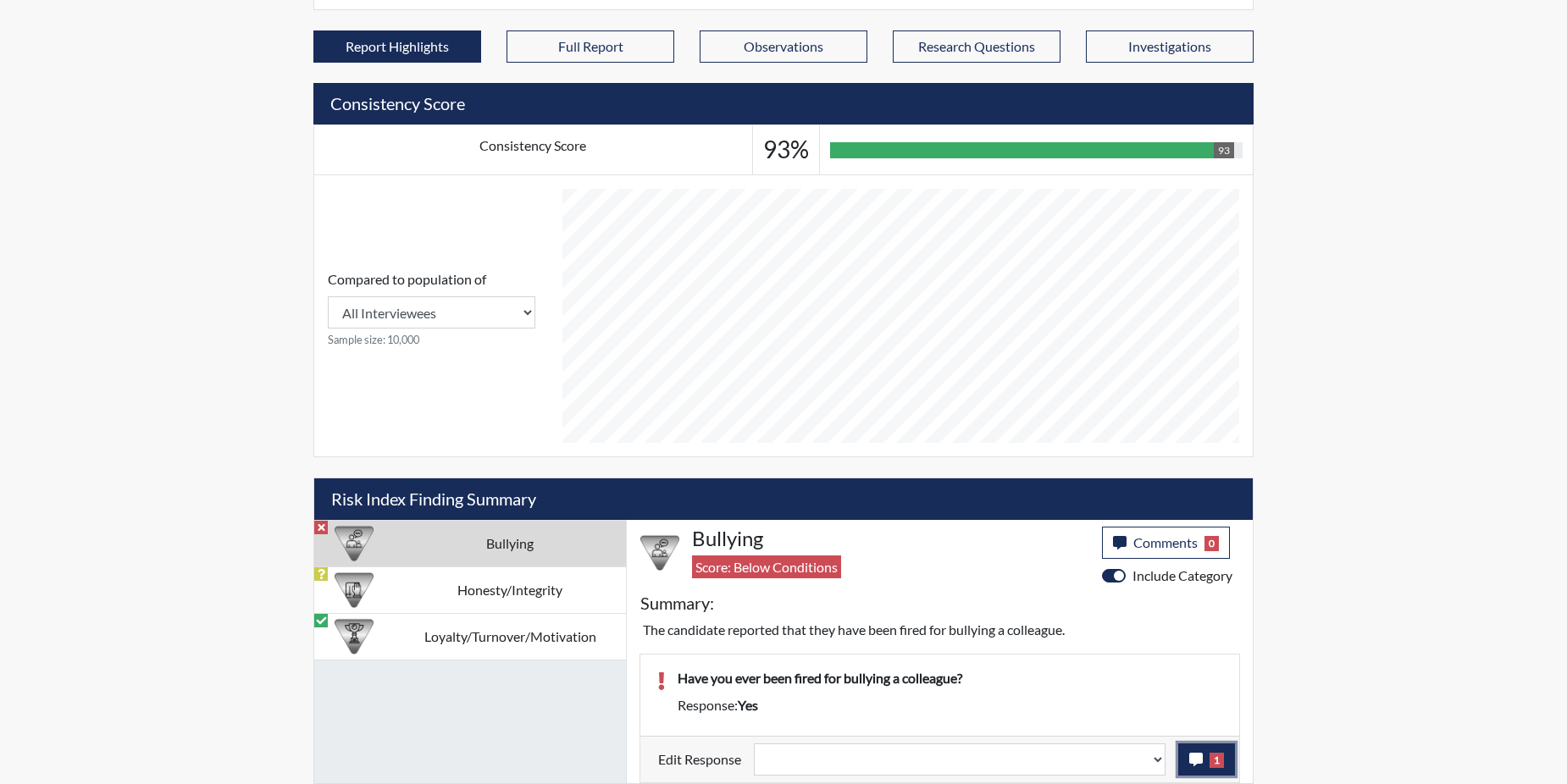
click at [1208, 755] on button "1" at bounding box center [1206, 759] width 57 height 32
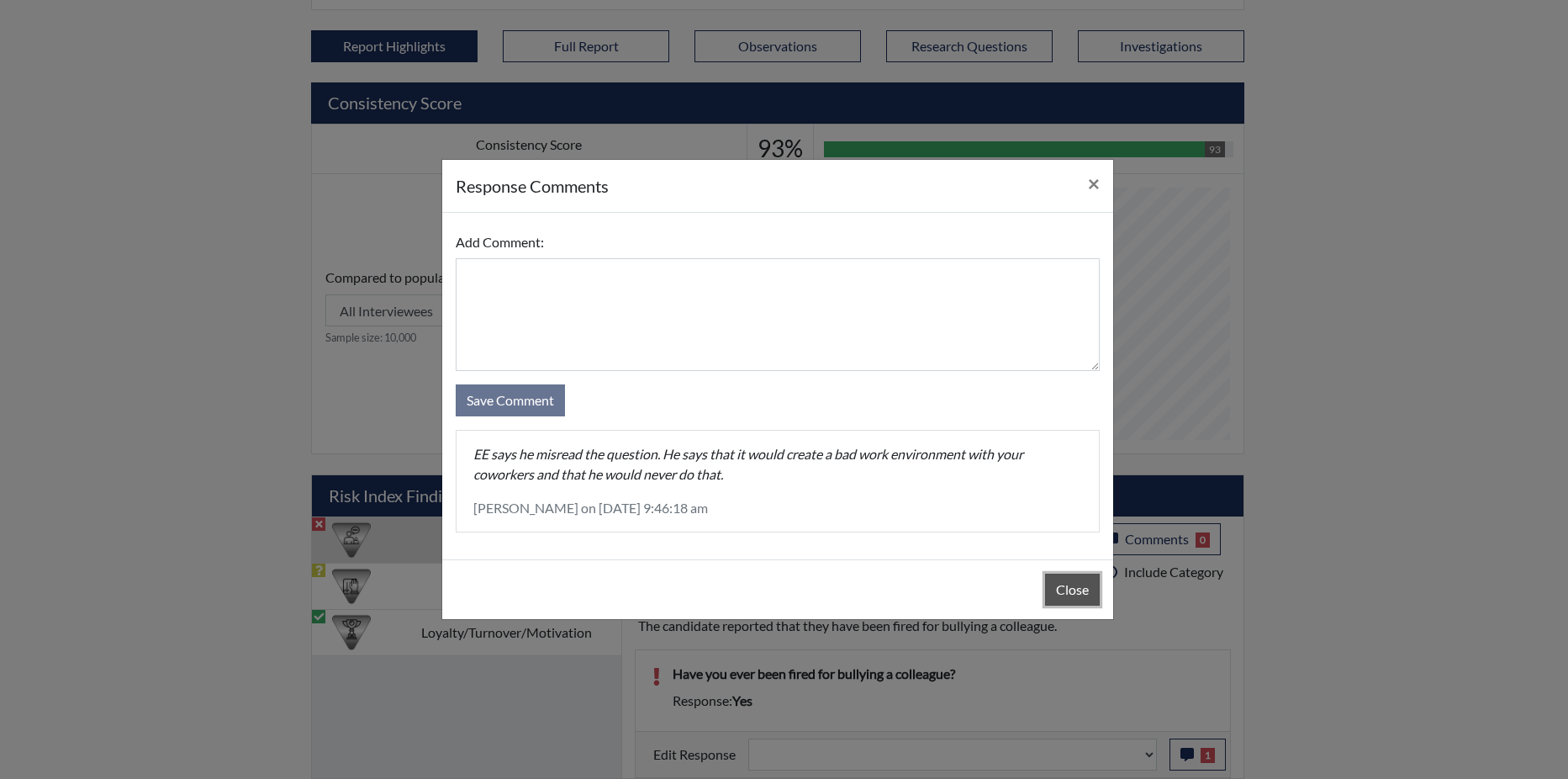
click at [1082, 582] on button "Close" at bounding box center [1072, 590] width 55 height 32
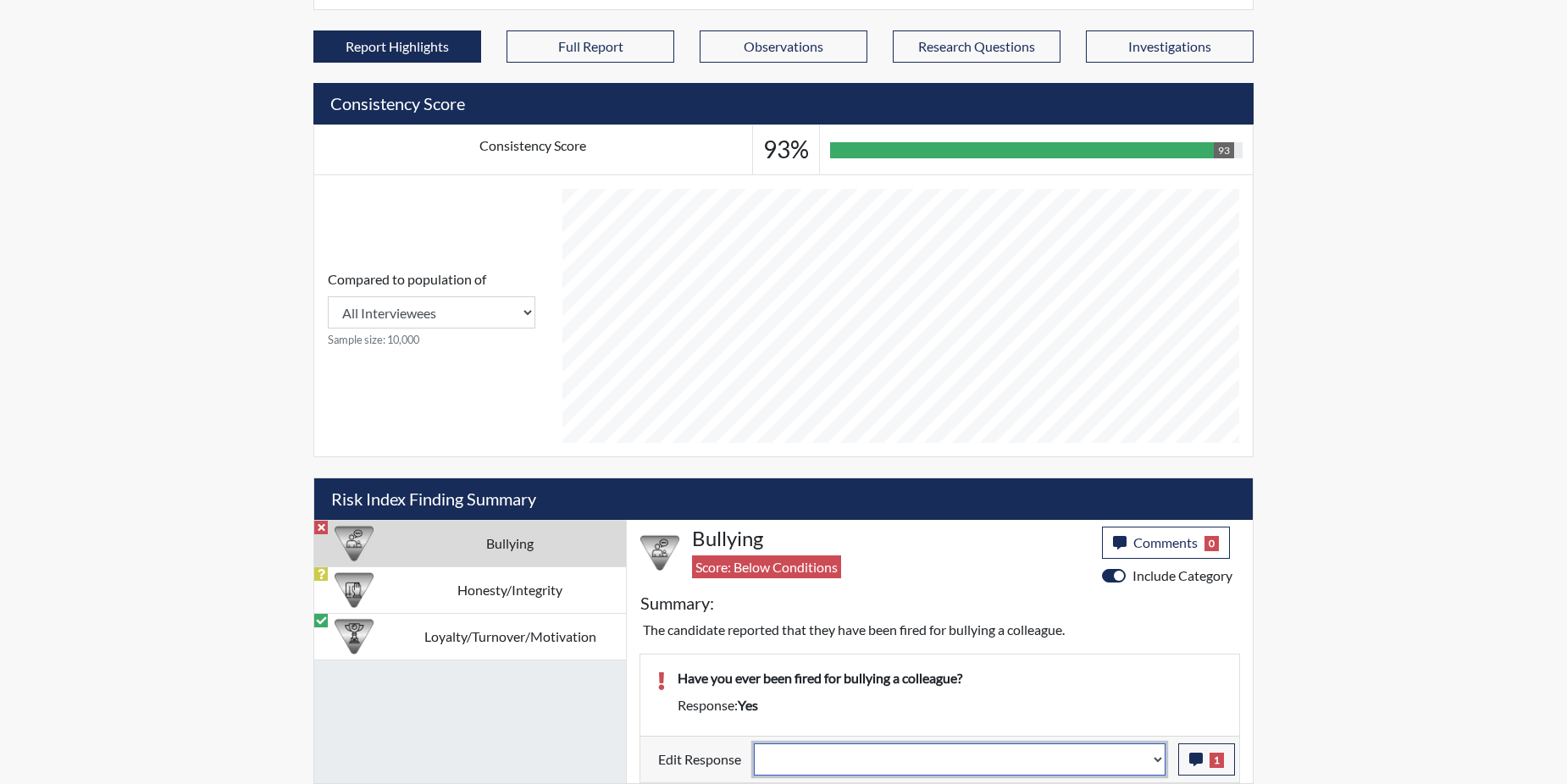
click at [1161, 758] on select "Question is not relevant. Results will be updated. Reasonable explanation provi…" at bounding box center [960, 759] width 412 height 32
select select "reasonable-explanation-provided"
click at [755, 743] on select "Question is not relevant. Results will be updated. Reasonable explanation provi…" at bounding box center [960, 759] width 412 height 32
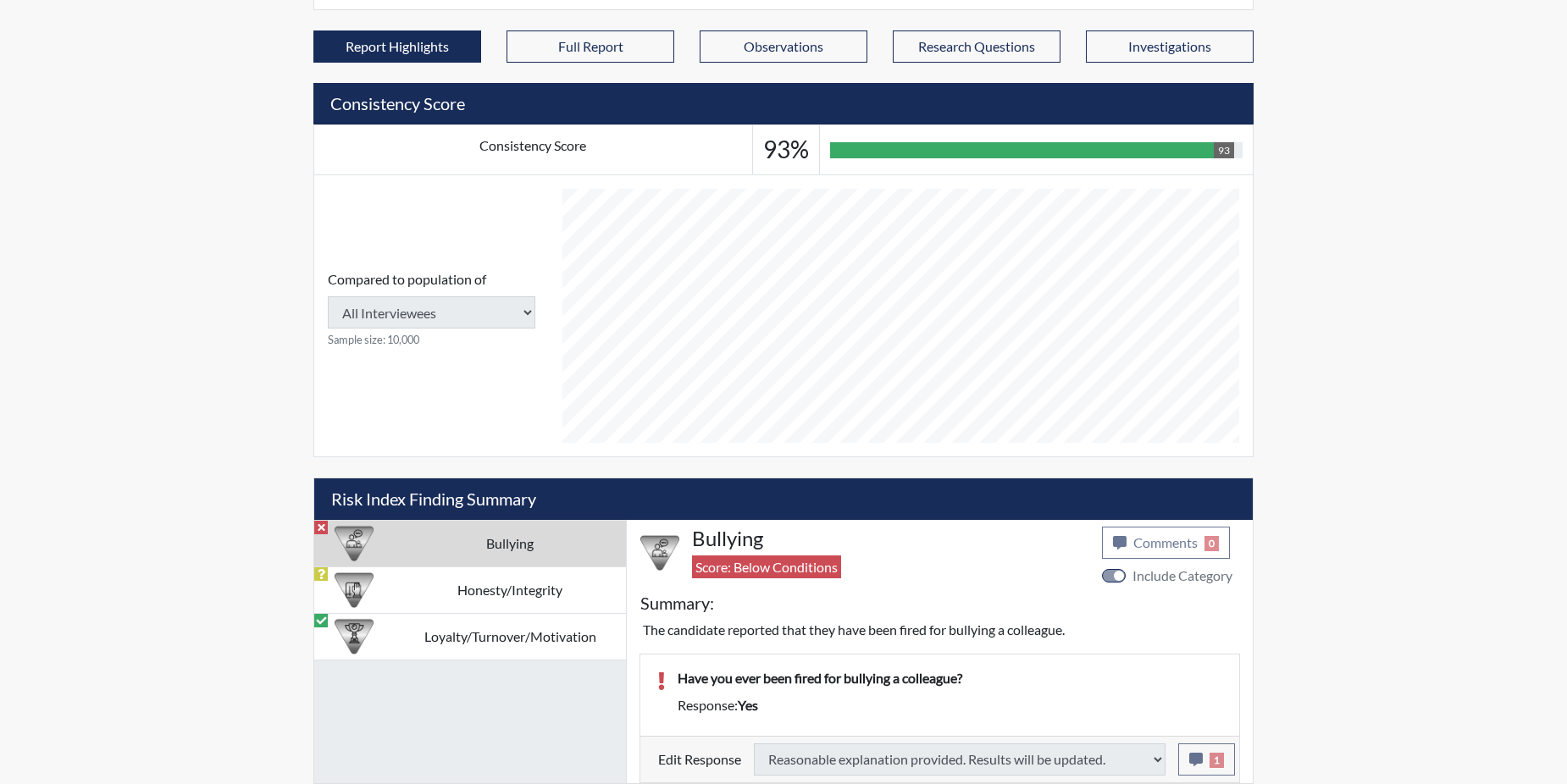
type input "Above Conditions"
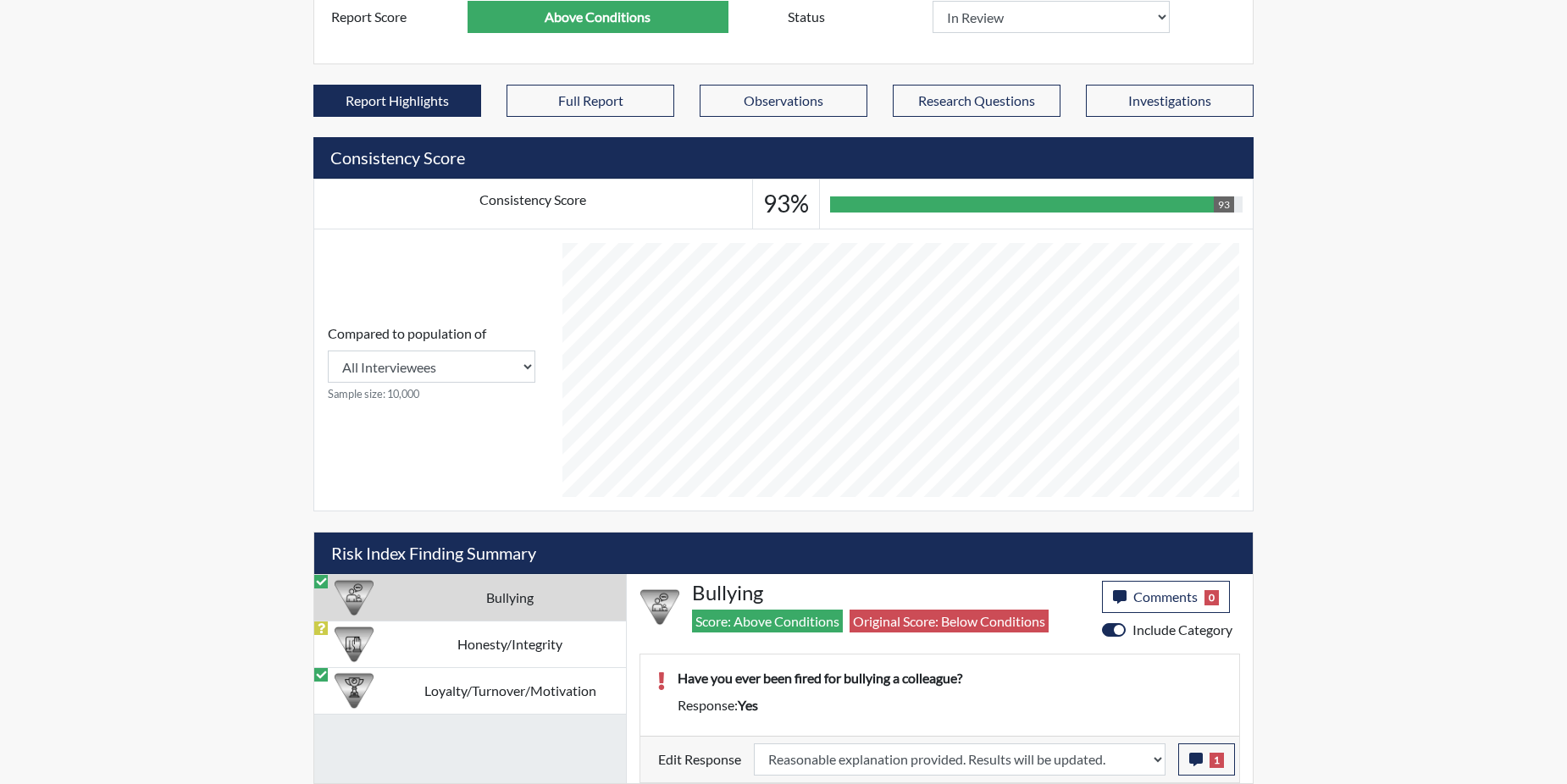
scroll to position [281, 704]
click at [565, 648] on td "Honesty/Integrity" at bounding box center [510, 644] width 232 height 47
select select
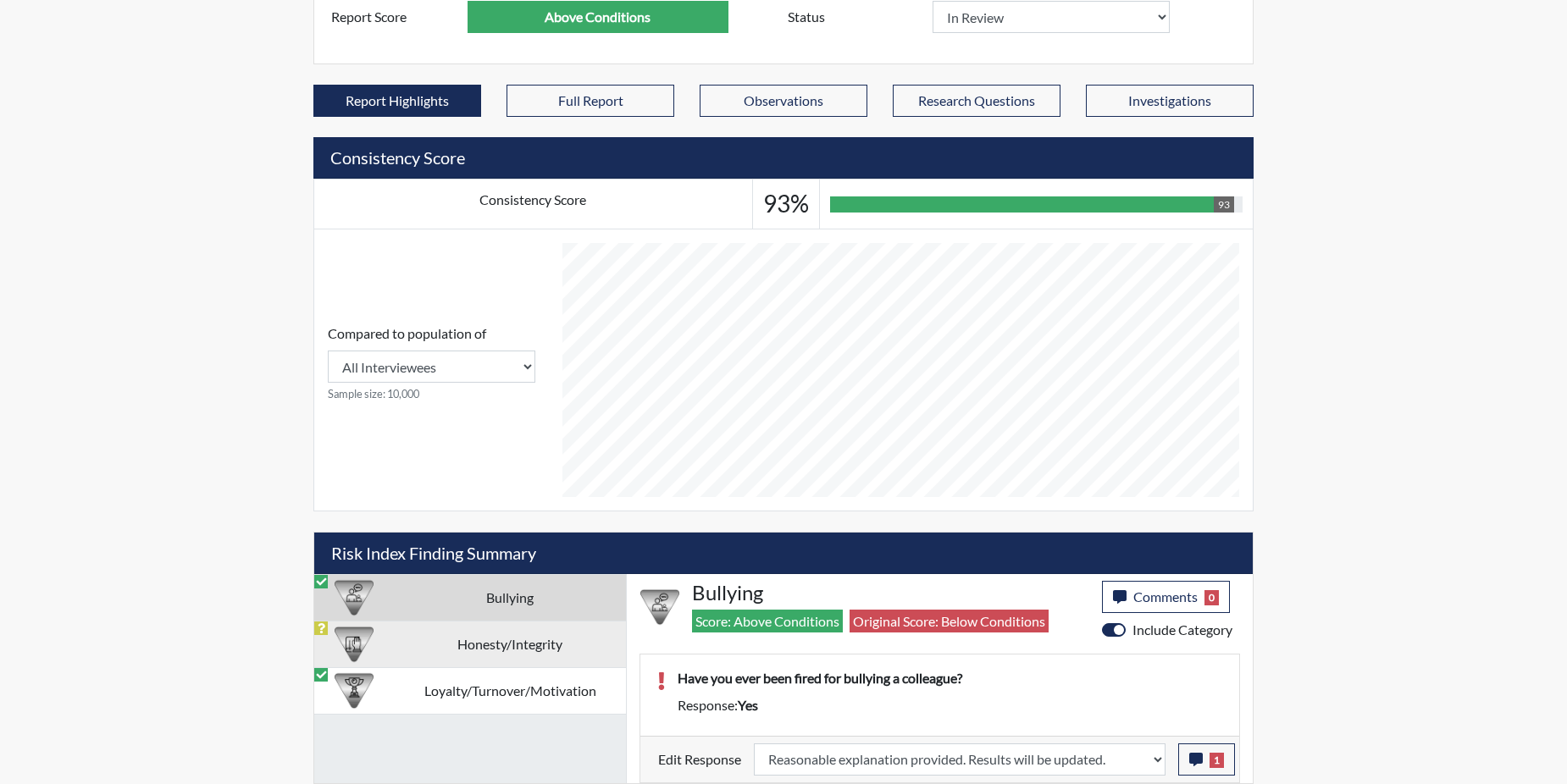
select select
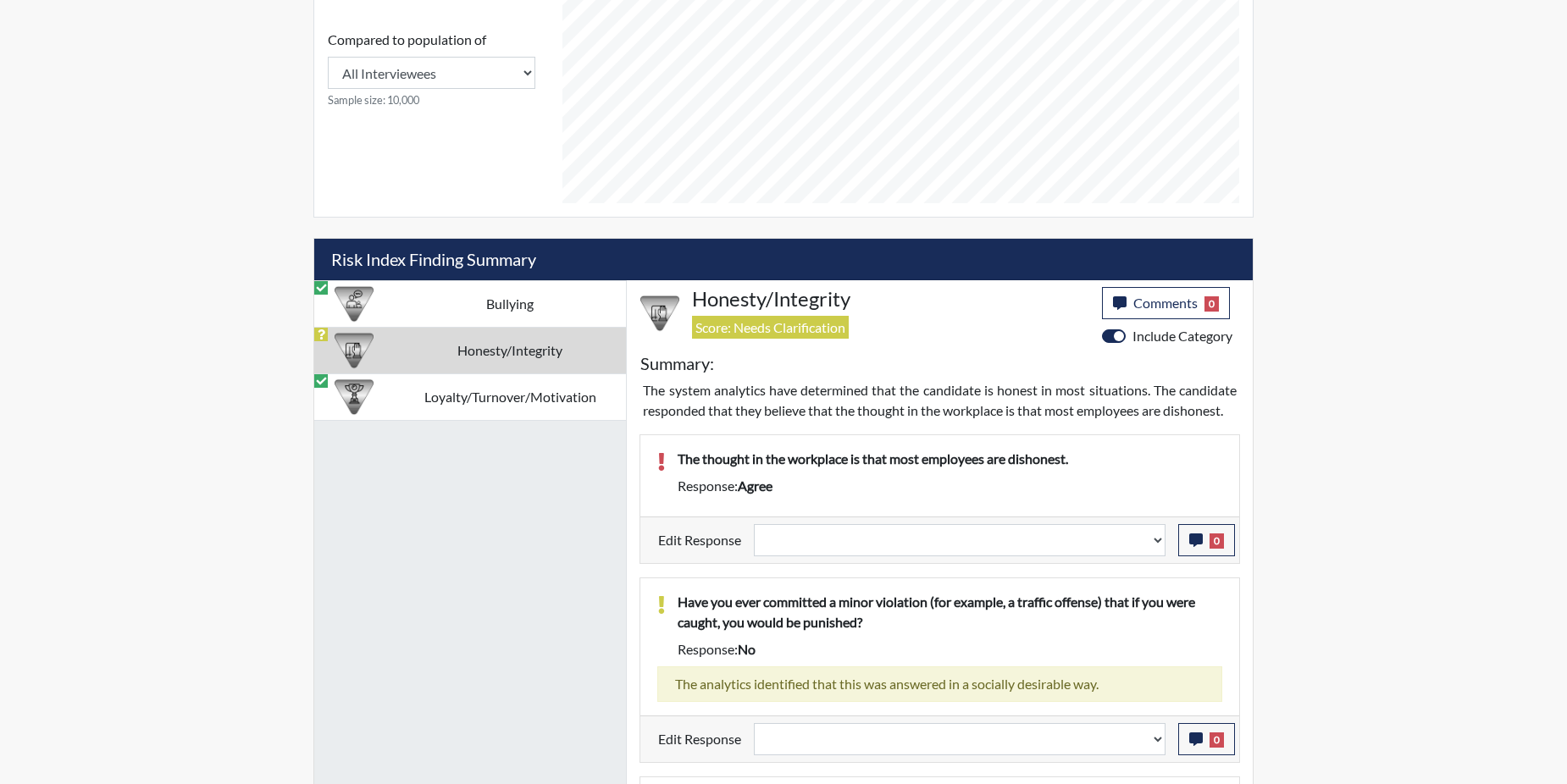
scroll to position [785, 0]
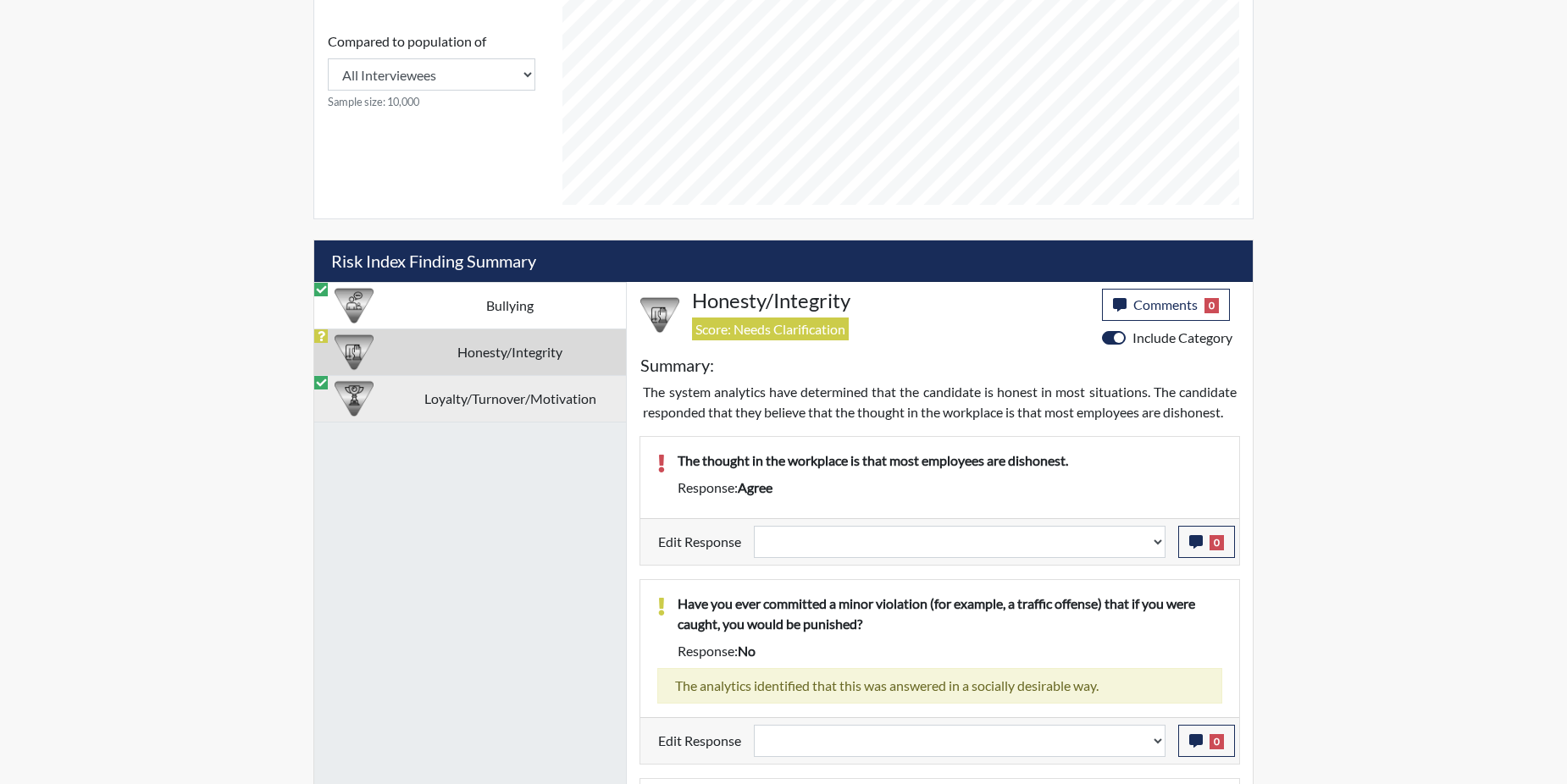
click at [495, 395] on td "Loyalty/Turnover/Motivation" at bounding box center [510, 398] width 232 height 47
select select
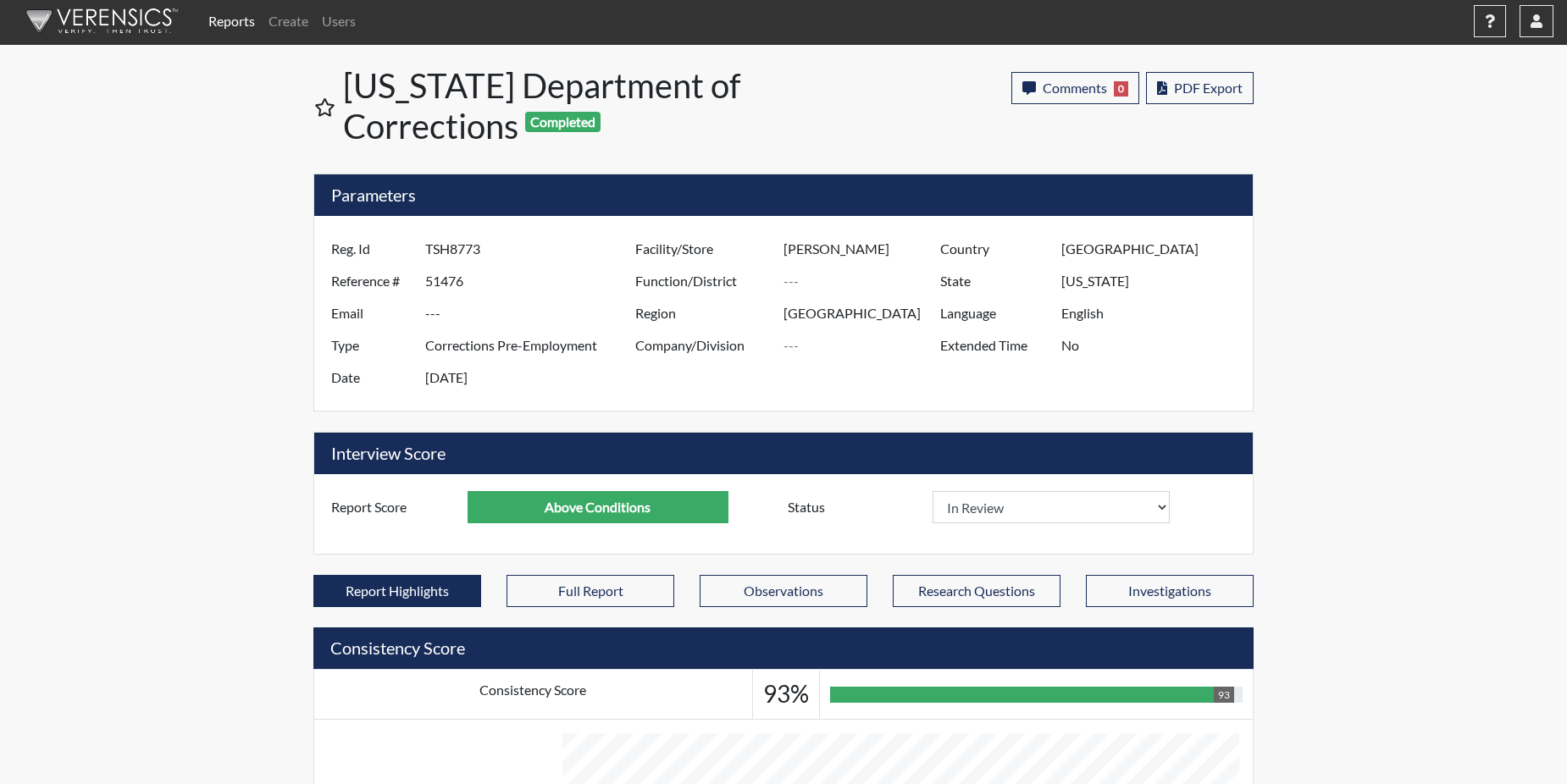
scroll to position [0, 0]
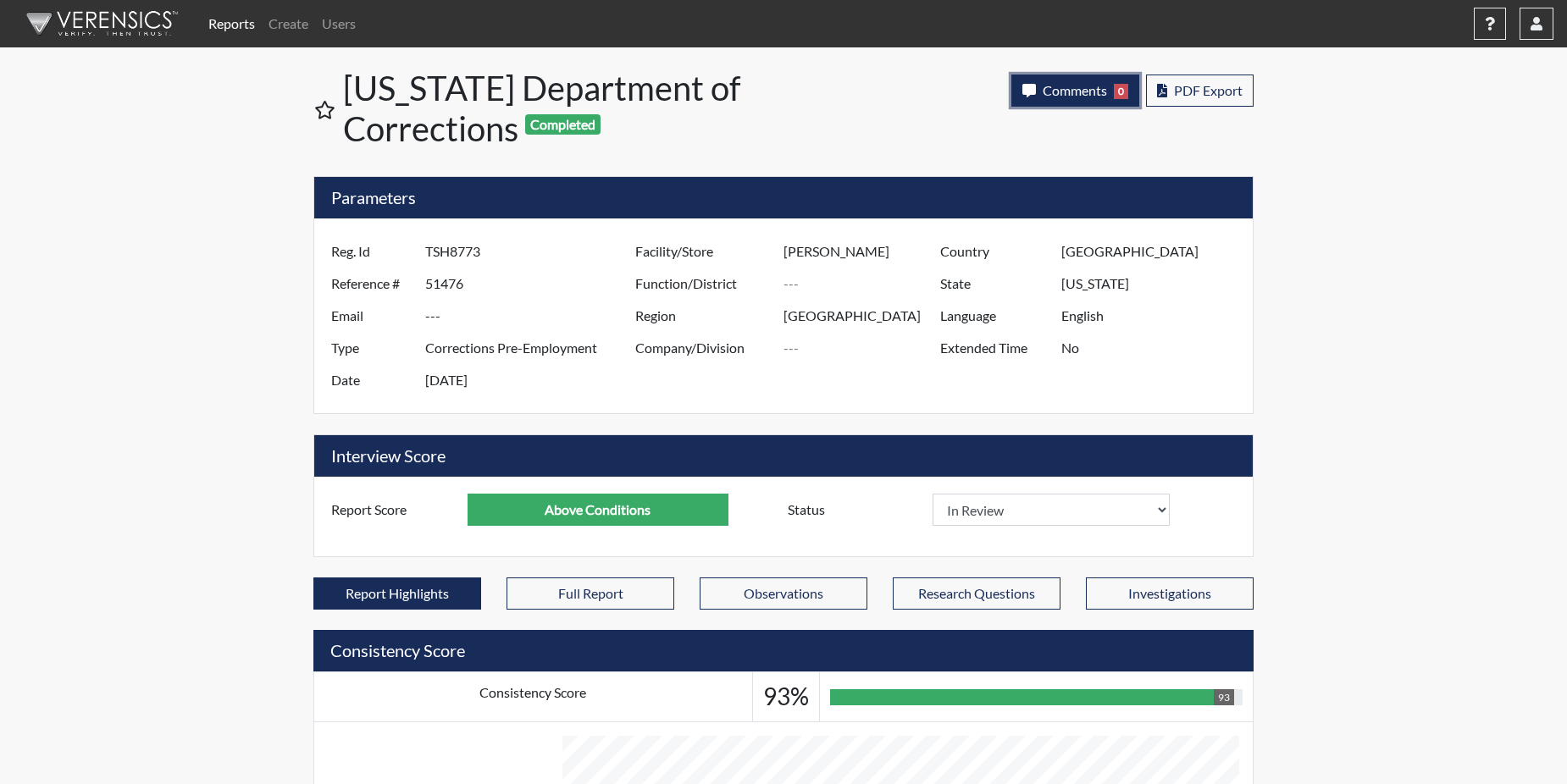
click at [1090, 88] on span "Comments" at bounding box center [1075, 90] width 65 height 16
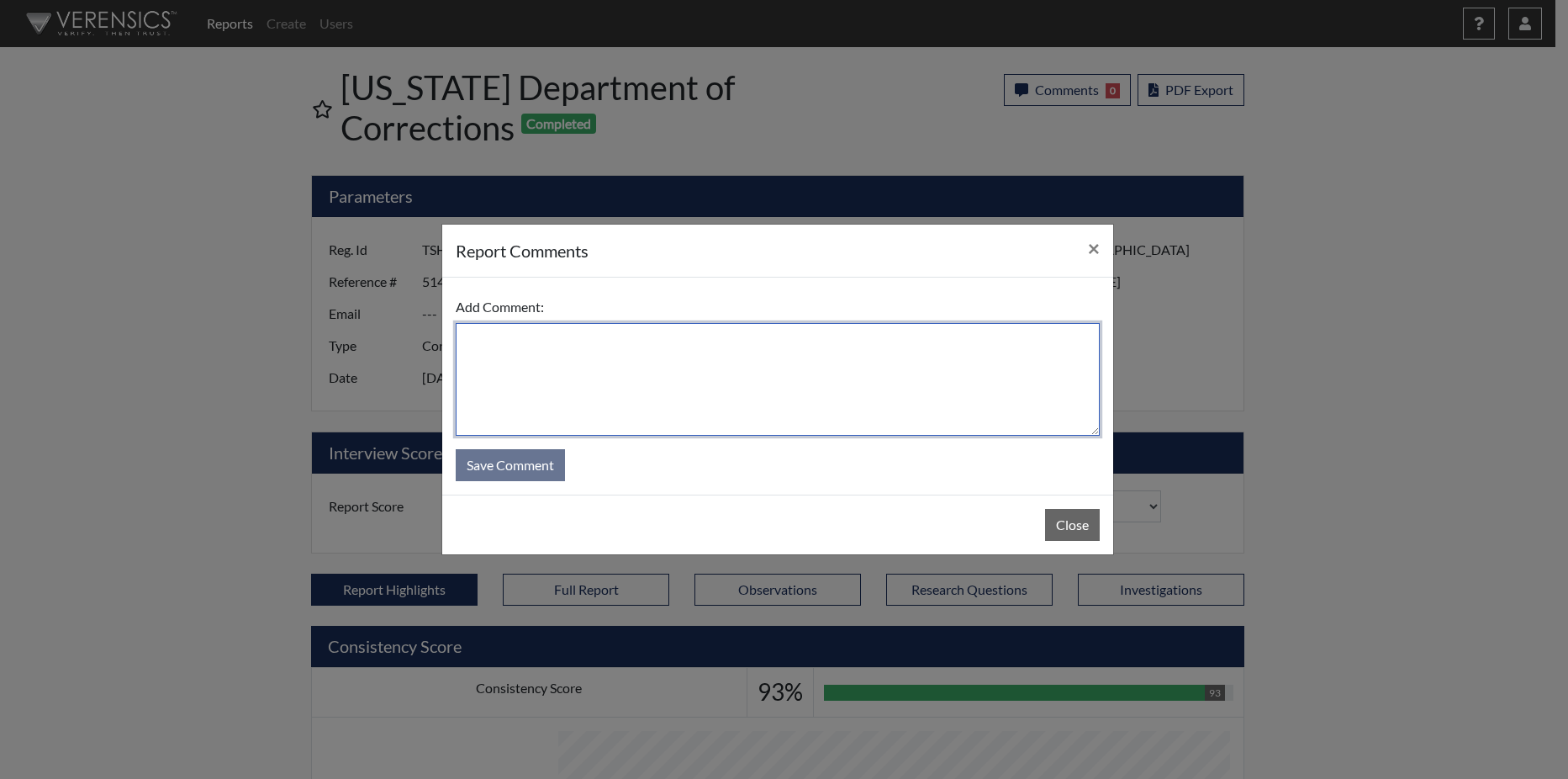
click at [605, 353] on textarea at bounding box center [778, 379] width 644 height 112
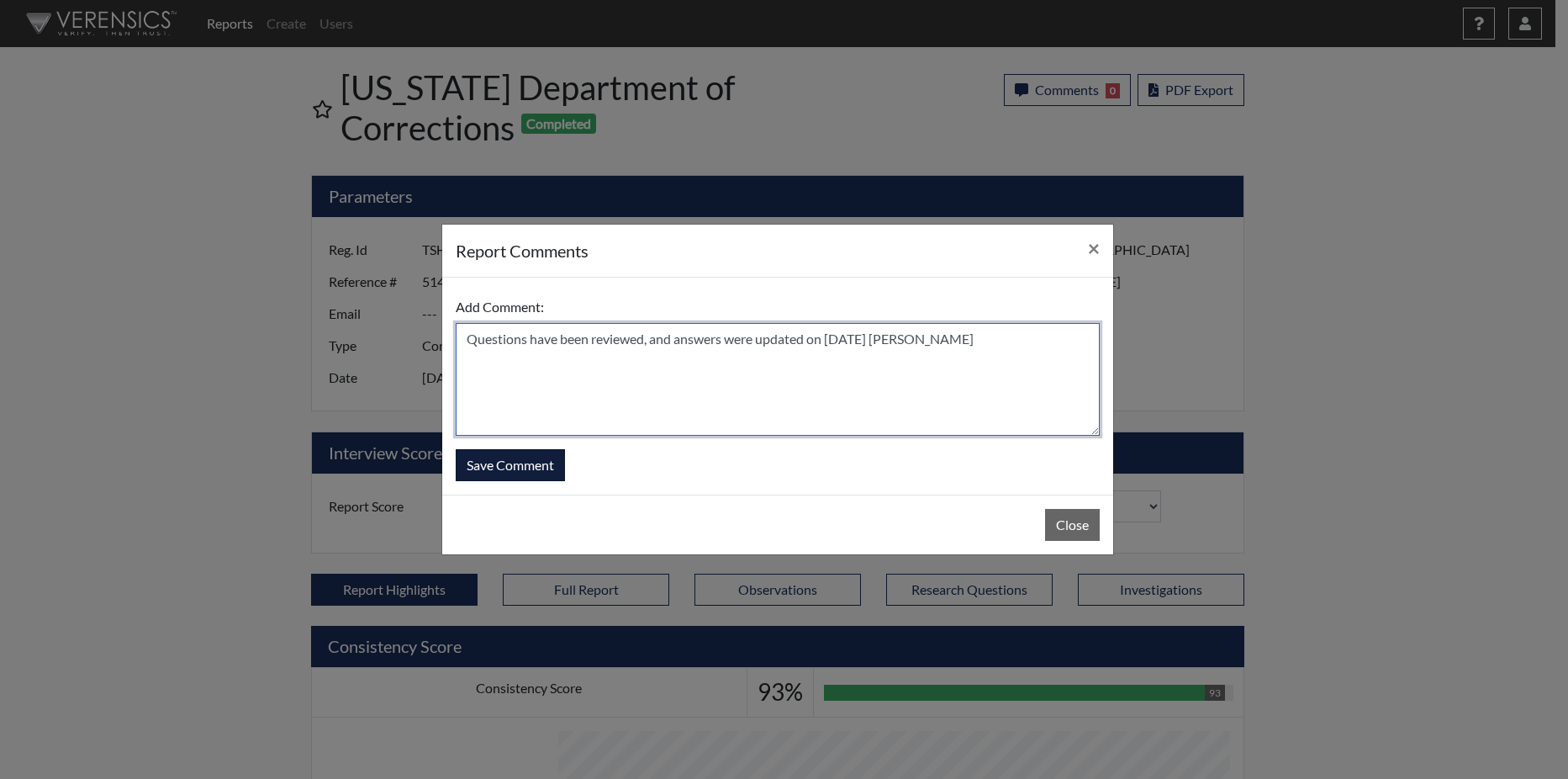
type textarea "Questions have been reviewed, and answers were updated on [DATE] [PERSON_NAME]"
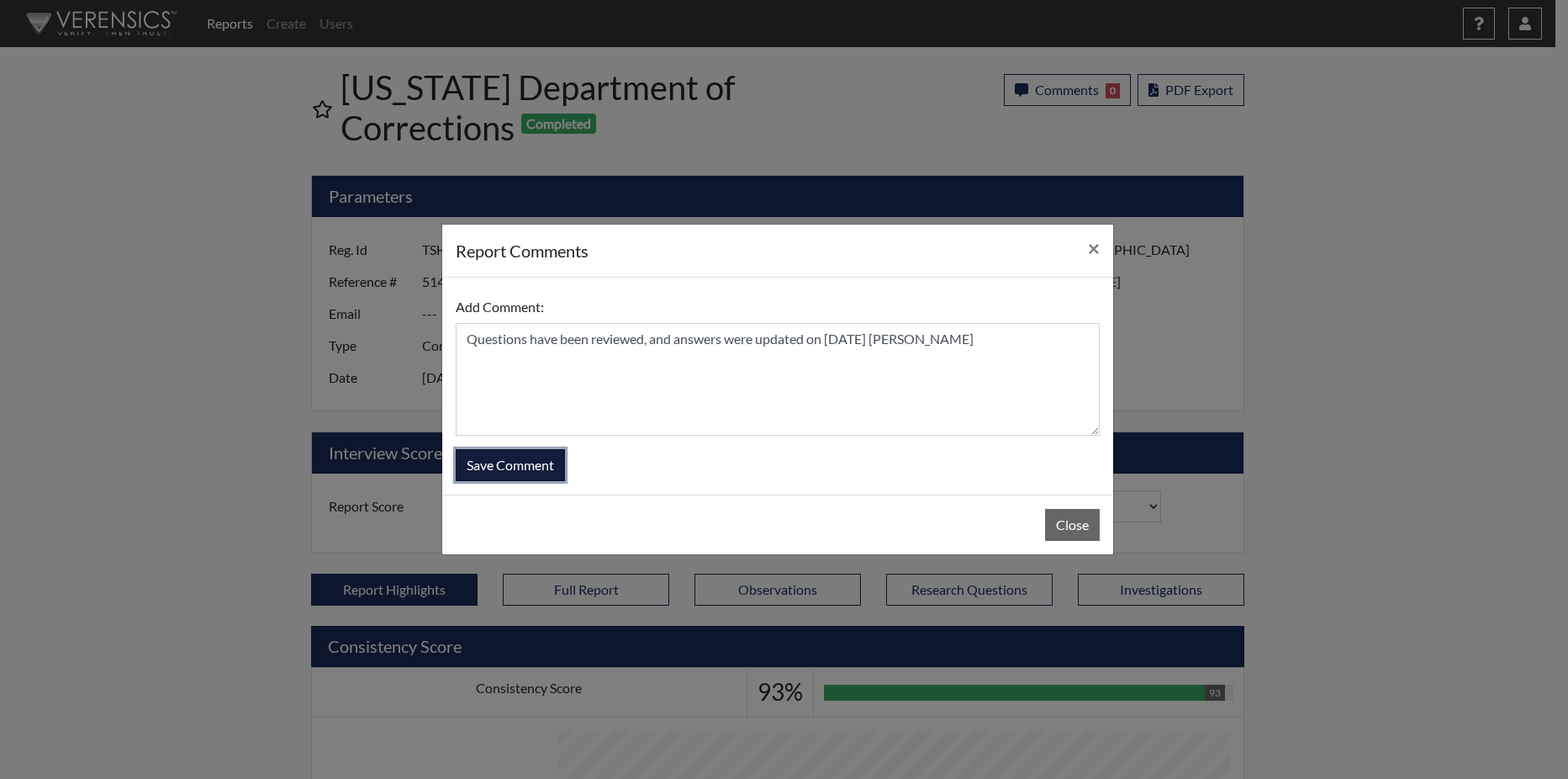
click at [498, 456] on button "Save Comment" at bounding box center [510, 466] width 109 height 32
select select
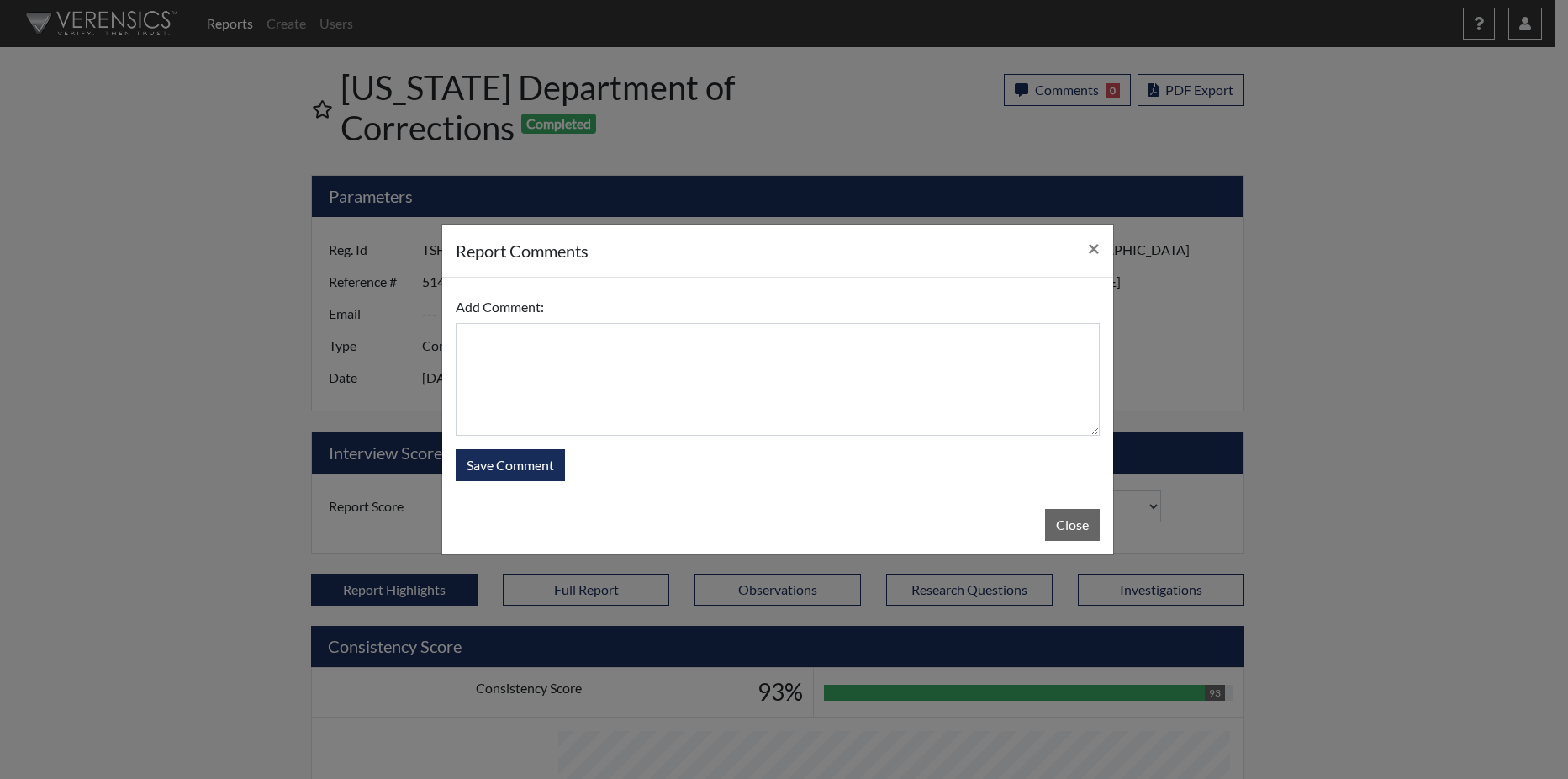
select select
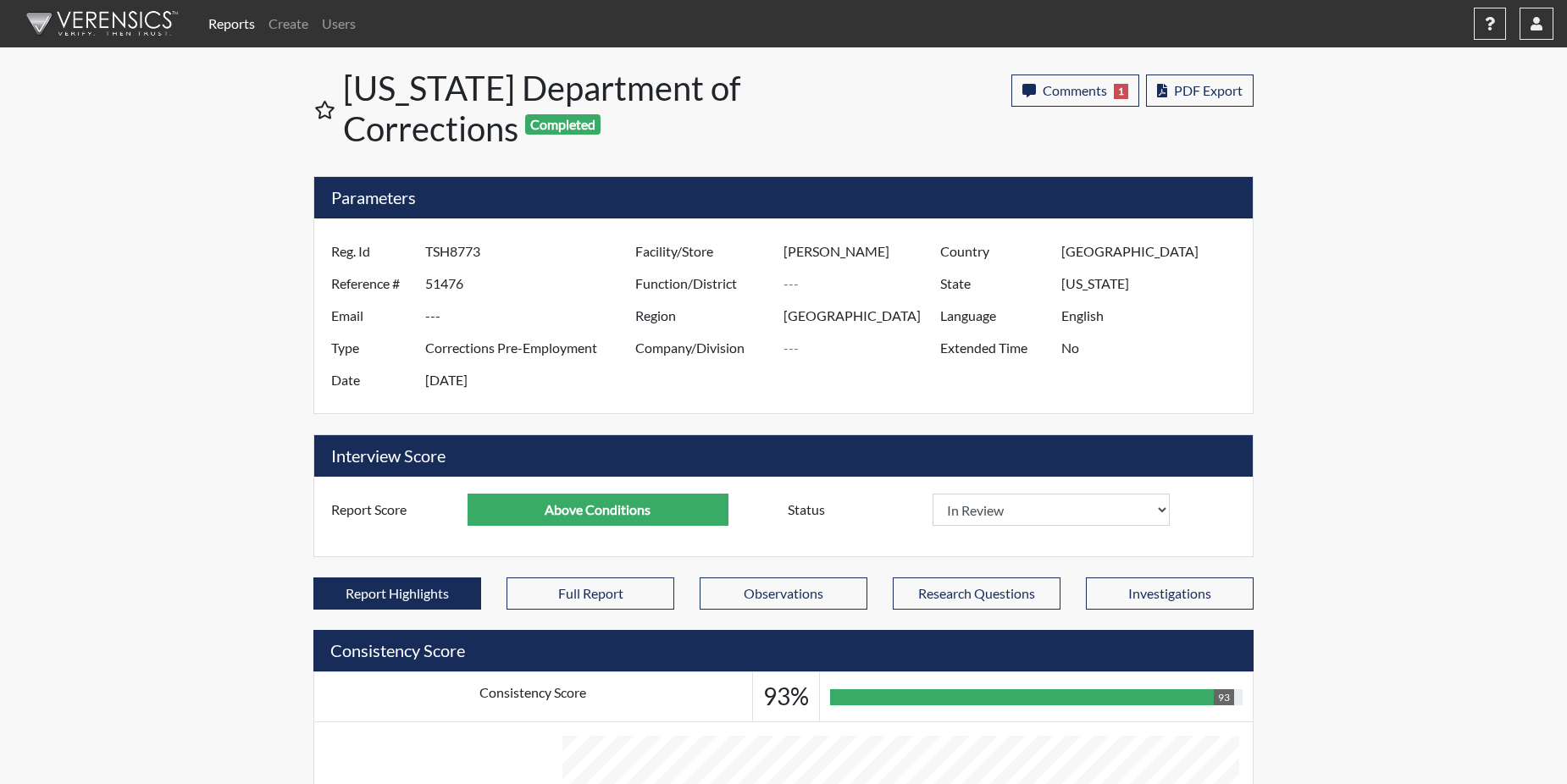
scroll to position [281, 704]
click at [217, 23] on link "Reports" at bounding box center [231, 24] width 60 height 34
